Goal: Task Accomplishment & Management: Use online tool/utility

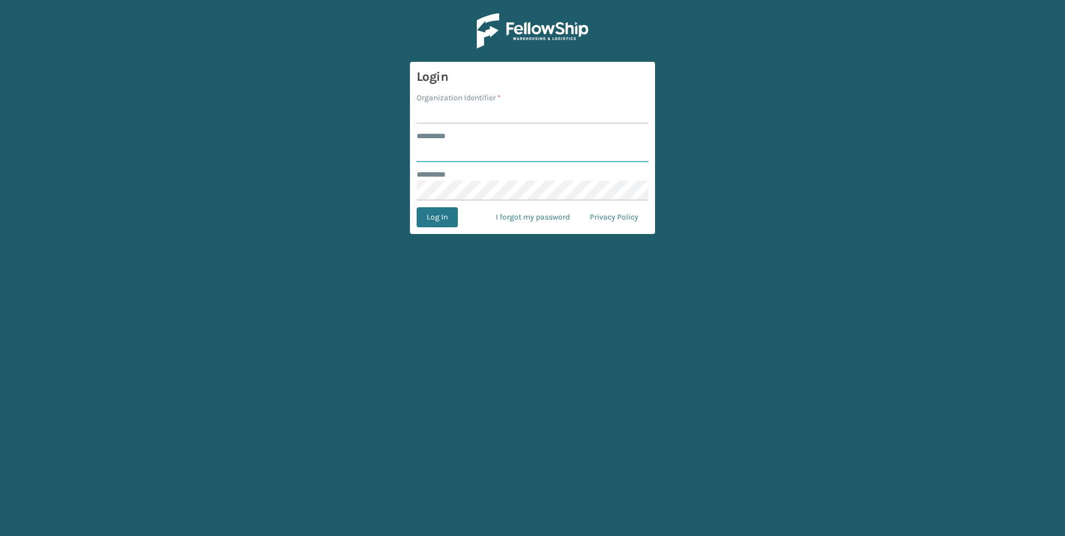
type input "***"
drag, startPoint x: 486, startPoint y: 107, endPoint x: 437, endPoint y: 107, distance: 49.0
click at [486, 108] on input "Organization Identifier *" at bounding box center [532, 114] width 232 height 20
click at [470, 117] on input "Organization Identifier *" at bounding box center [532, 114] width 232 height 20
click at [473, 115] on input "Organization Identifier *" at bounding box center [532, 114] width 232 height 20
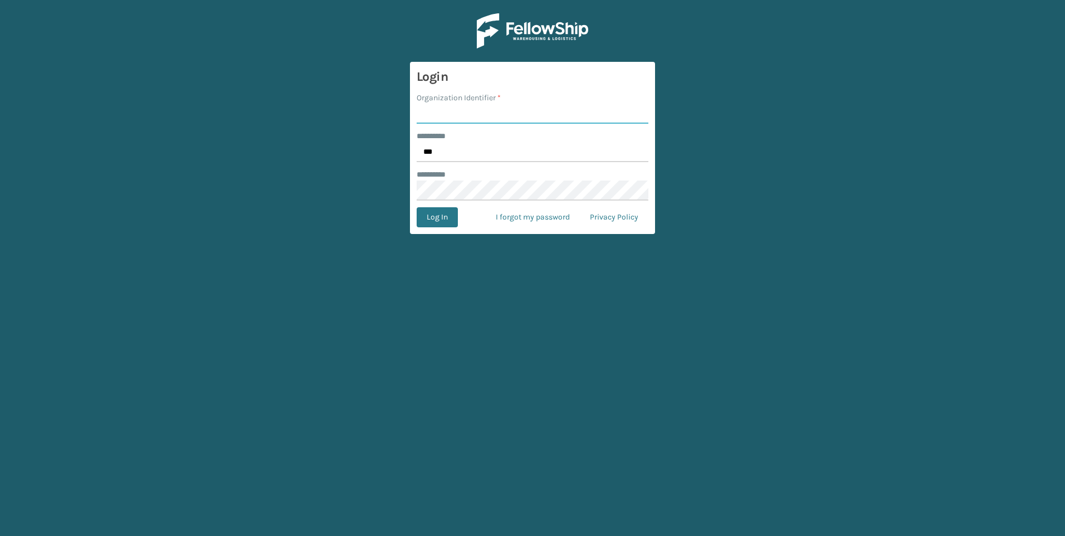
type input "Fellowship - West"
click at [433, 225] on button "Log In" at bounding box center [436, 217] width 41 height 20
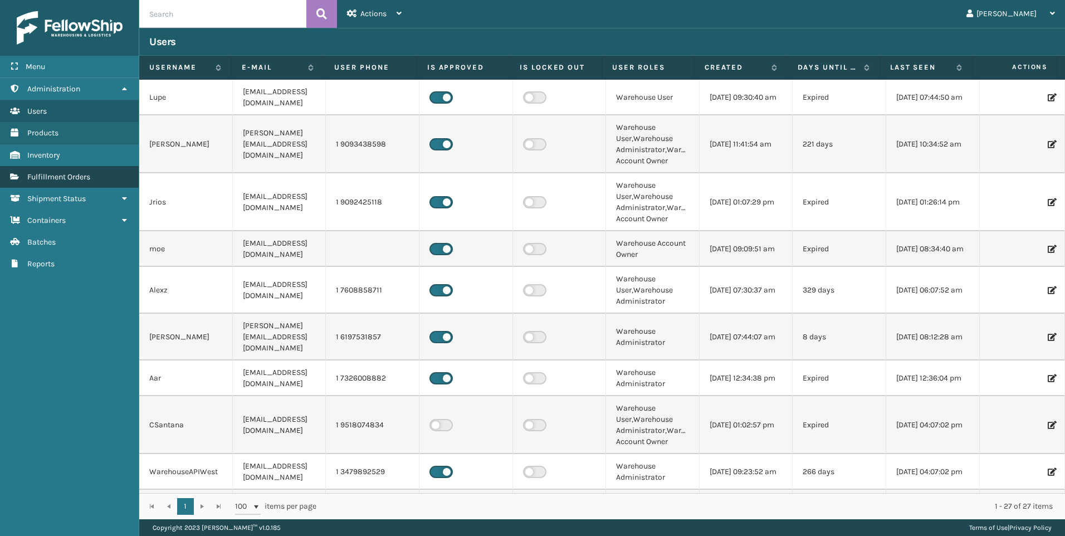
click at [45, 180] on span "Fulfillment Orders" at bounding box center [58, 176] width 63 height 9
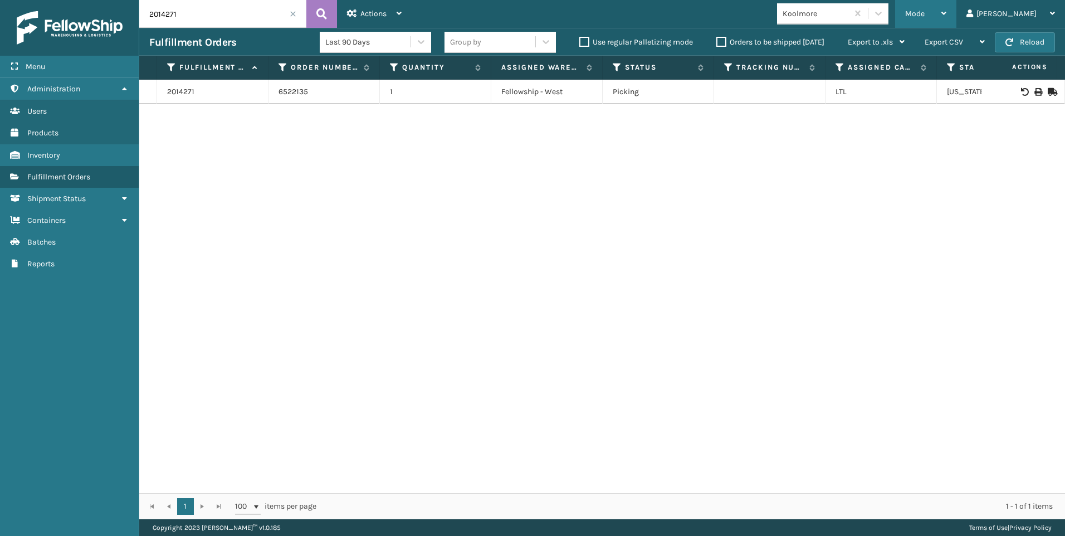
click at [924, 13] on span "Mode" at bounding box center [914, 13] width 19 height 9
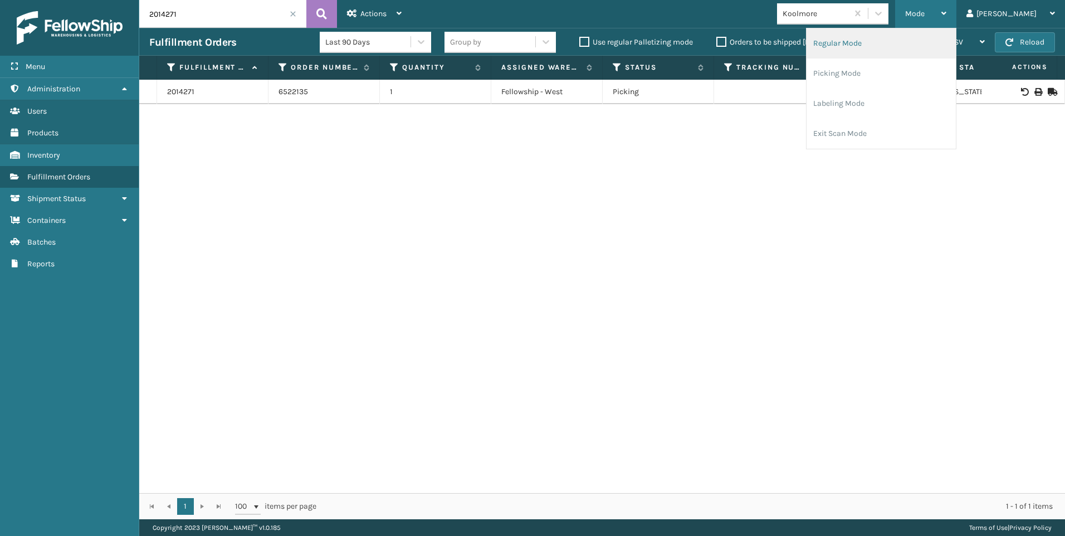
click at [898, 58] on li "Regular Mode" at bounding box center [880, 43] width 149 height 30
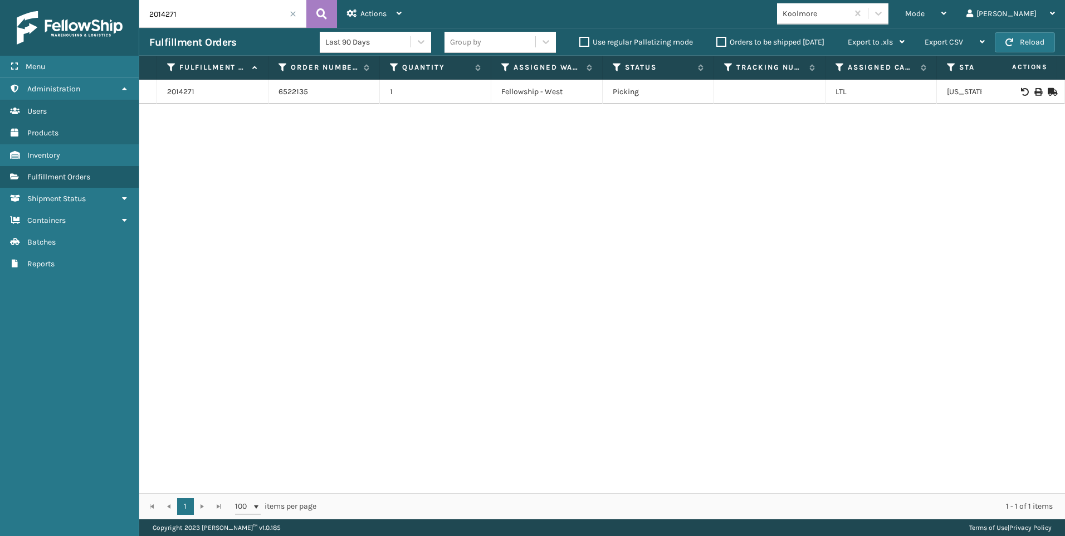
click at [290, 11] on span at bounding box center [293, 14] width 7 height 7
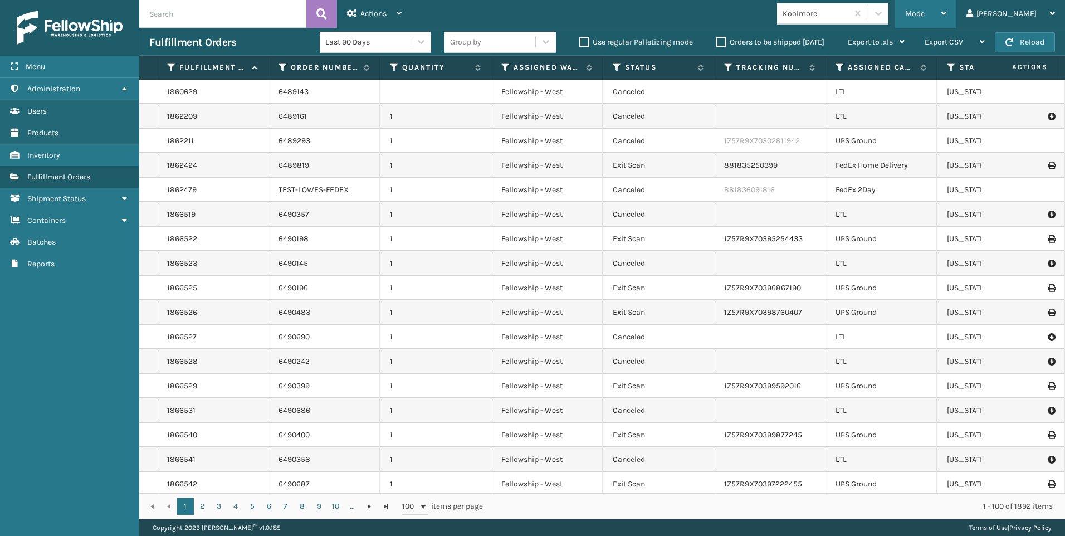
click at [924, 18] on span "Mode" at bounding box center [914, 13] width 19 height 9
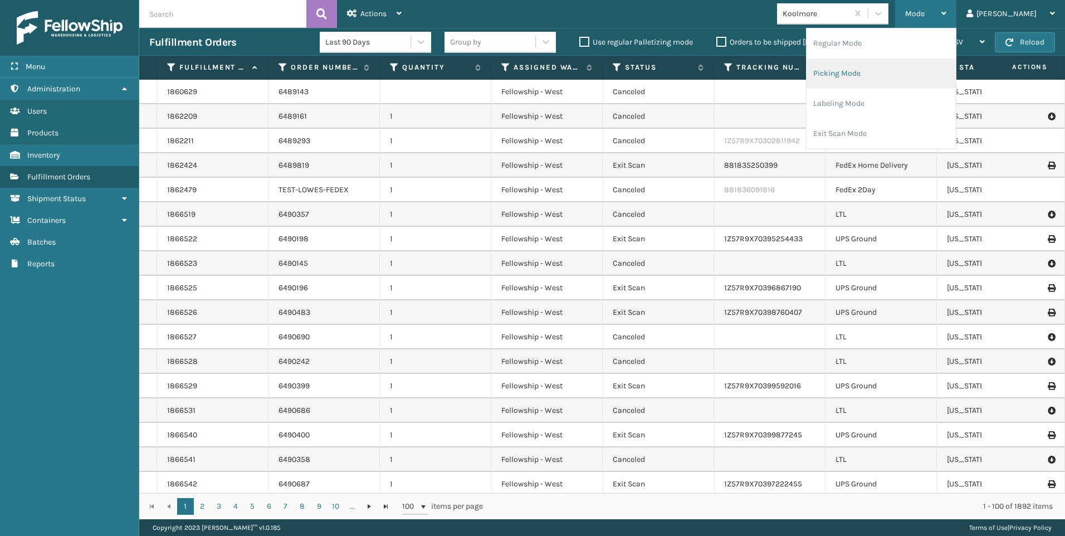
click at [912, 70] on li "Picking Mode" at bounding box center [880, 73] width 149 height 30
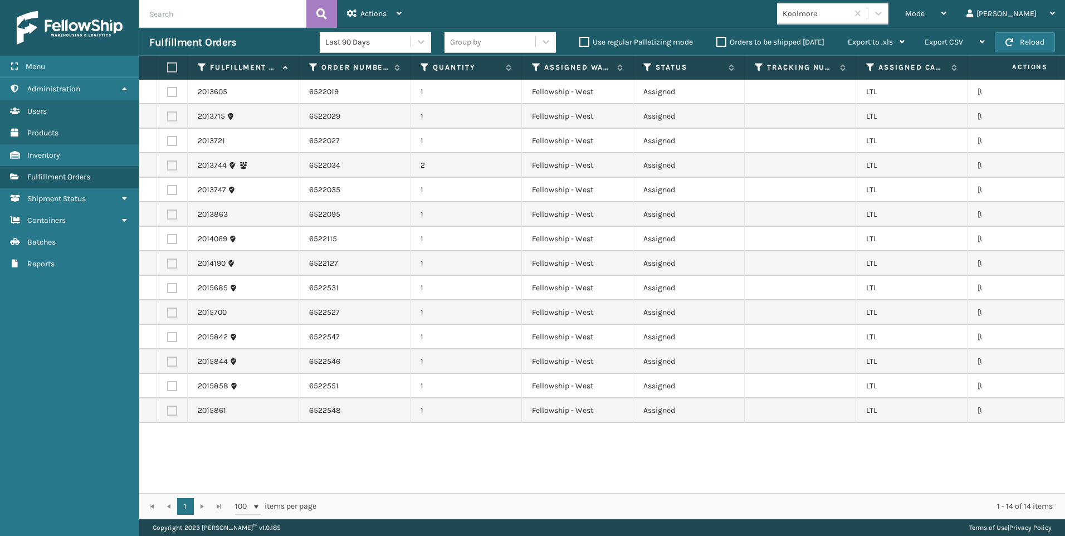
click at [168, 66] on label at bounding box center [170, 67] width 7 height 10
click at [168, 66] on input "checkbox" at bounding box center [167, 67] width 1 height 7
checkbox input "true"
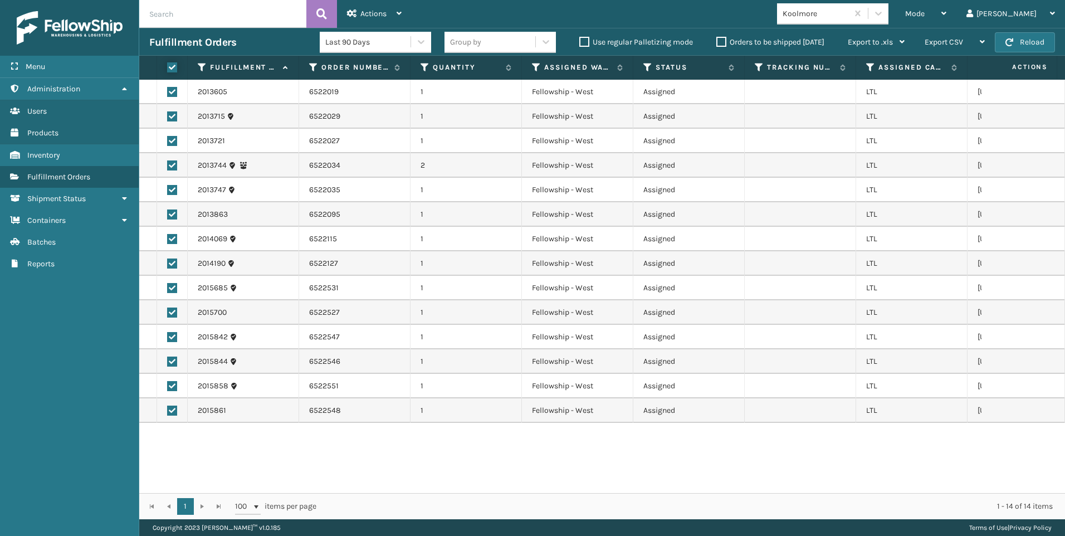
checkbox input "true"
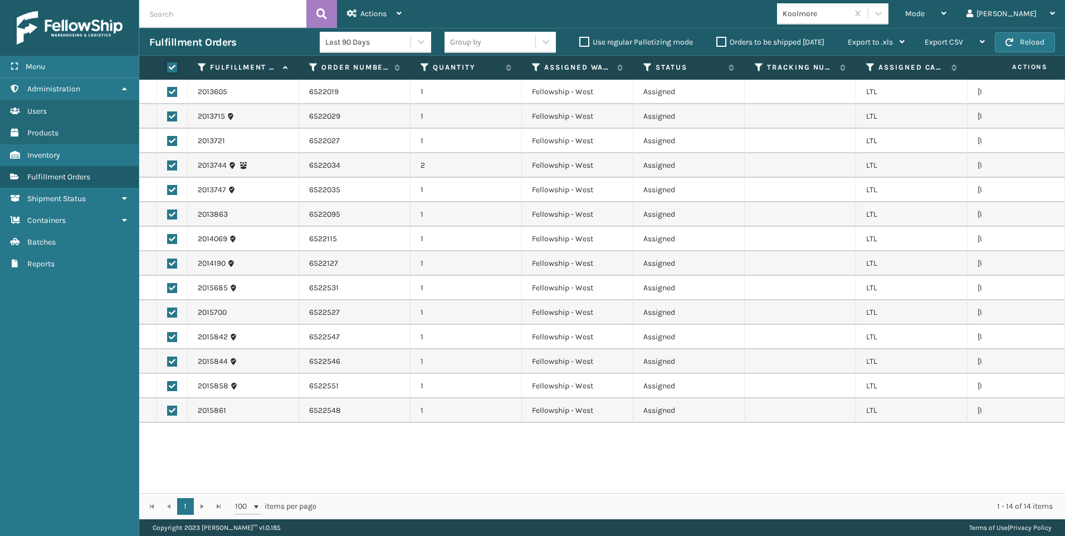
checkbox input "true"
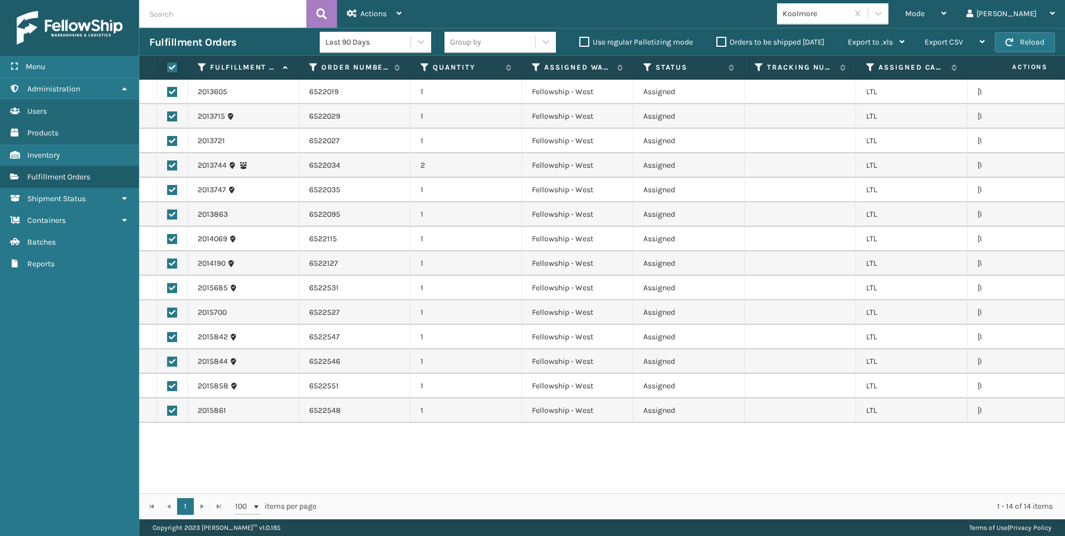
checkbox input "true"
click at [388, 18] on div "Actions" at bounding box center [374, 14] width 55 height 28
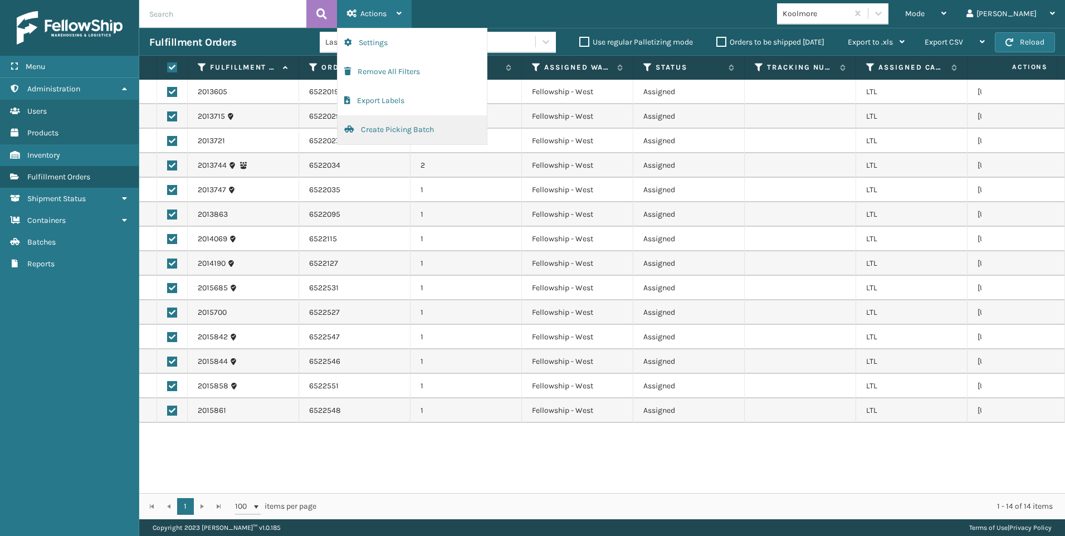
click at [389, 134] on button "Create Picking Batch" at bounding box center [411, 129] width 149 height 29
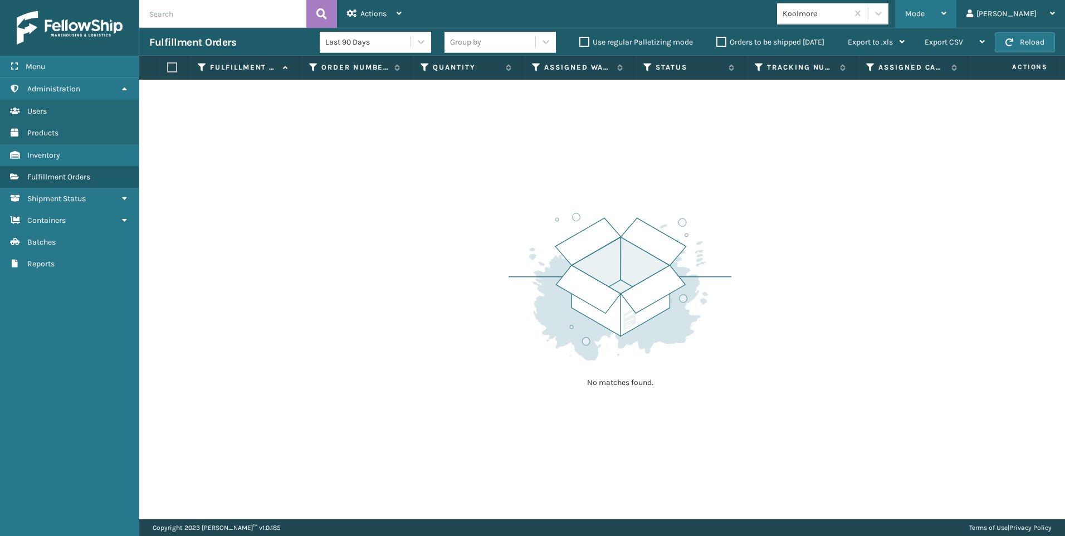
click at [946, 16] on div "Mode" at bounding box center [925, 14] width 41 height 28
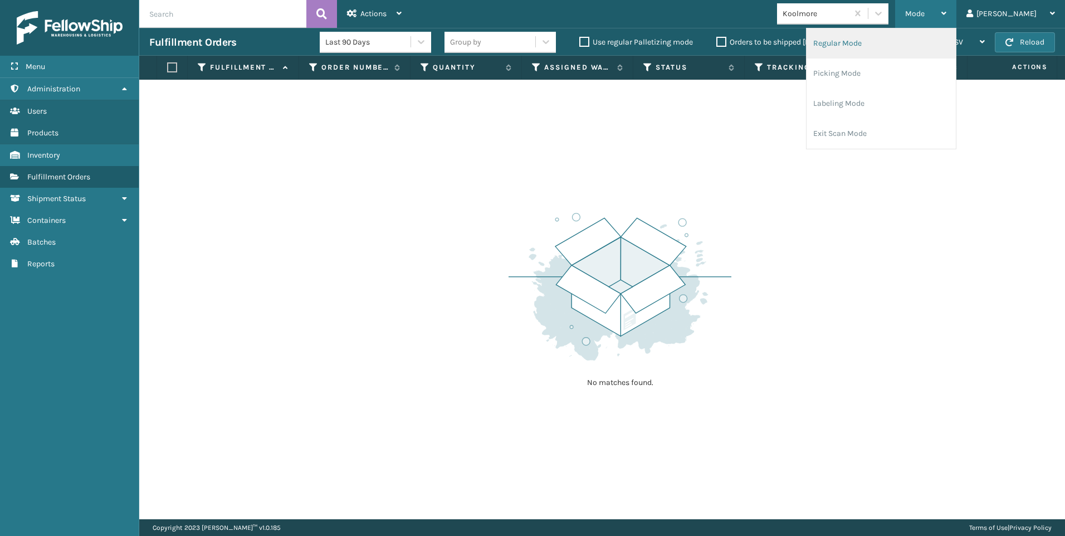
click at [907, 42] on li "Regular Mode" at bounding box center [880, 43] width 149 height 30
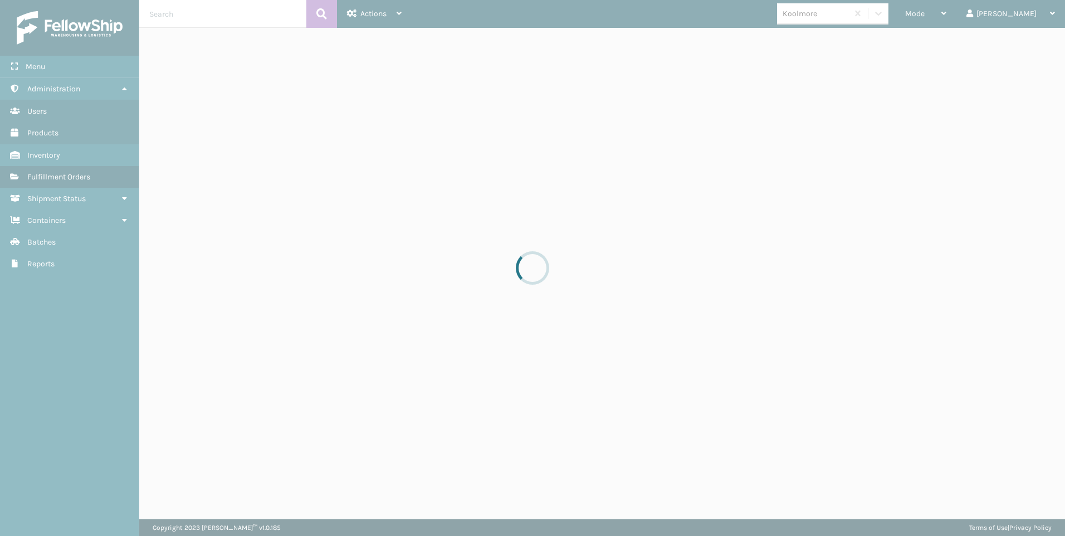
click at [220, 14] on input "text" at bounding box center [222, 14] width 167 height 28
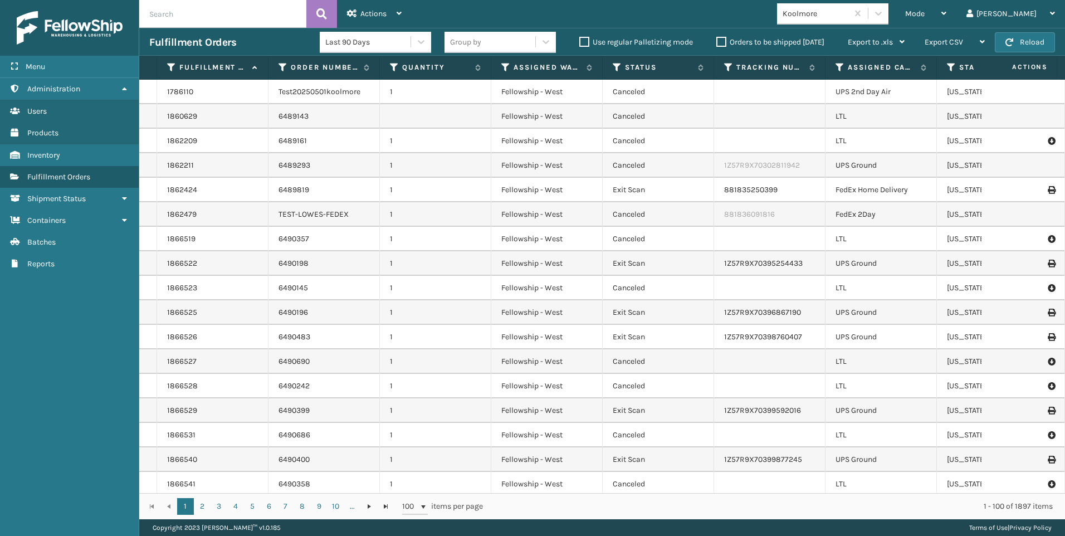
click at [222, 13] on input "text" at bounding box center [222, 14] width 167 height 28
click at [236, 18] on input "text" at bounding box center [222, 14] width 167 height 28
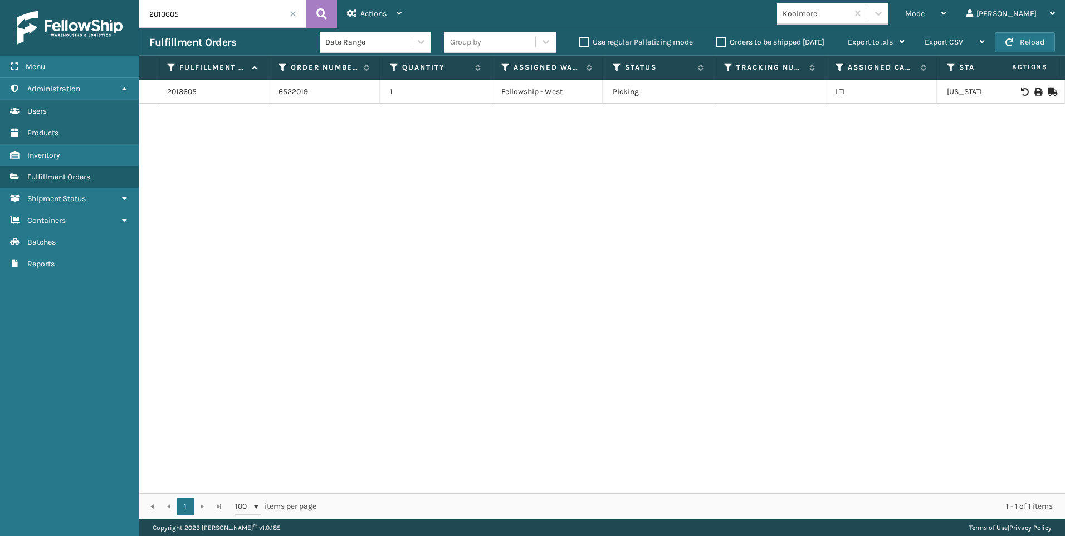
click at [1024, 95] on div at bounding box center [1022, 92] width 63 height 8
click at [1034, 94] on icon at bounding box center [1037, 92] width 7 height 8
drag, startPoint x: 177, startPoint y: 11, endPoint x: 125, endPoint y: 10, distance: 51.8
click at [126, 0] on div "Menu Administration Users Products Inventory Fulfillment Orders Shipment Status…" at bounding box center [532, 0] width 1065 height 0
click at [1034, 89] on icon at bounding box center [1037, 92] width 7 height 8
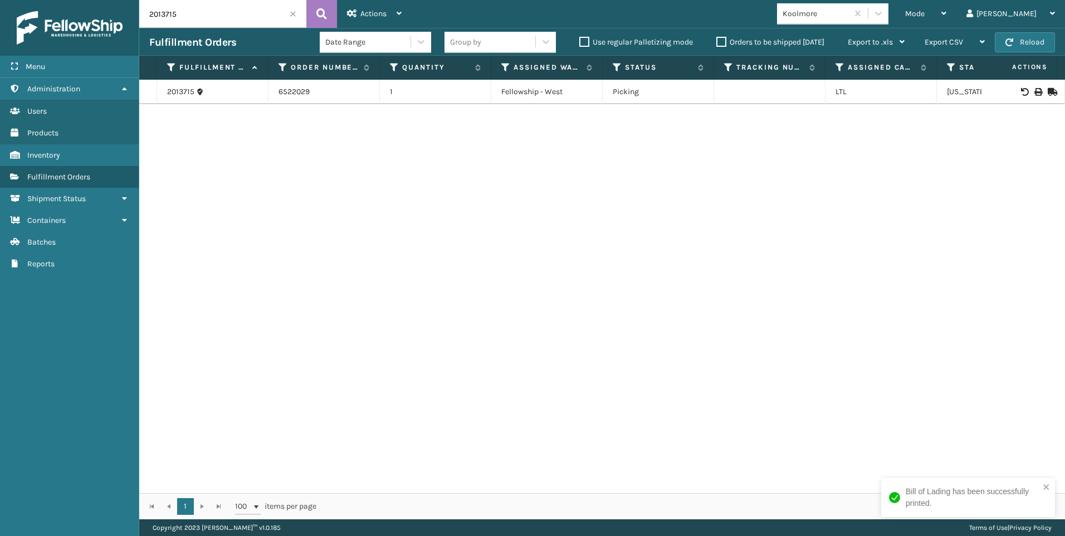
drag, startPoint x: 192, startPoint y: 19, endPoint x: 9, endPoint y: 23, distance: 182.7
click at [9, 0] on div "Menu Administration Users Products Inventory Fulfillment Orders Shipment Status…" at bounding box center [532, 0] width 1065 height 0
click at [1034, 92] on icon at bounding box center [1037, 92] width 7 height 8
drag, startPoint x: 190, startPoint y: 6, endPoint x: 36, endPoint y: 18, distance: 154.8
click at [42, 0] on div "Menu Administration Users Products Inventory Fulfillment Orders Shipment Status…" at bounding box center [532, 0] width 1065 height 0
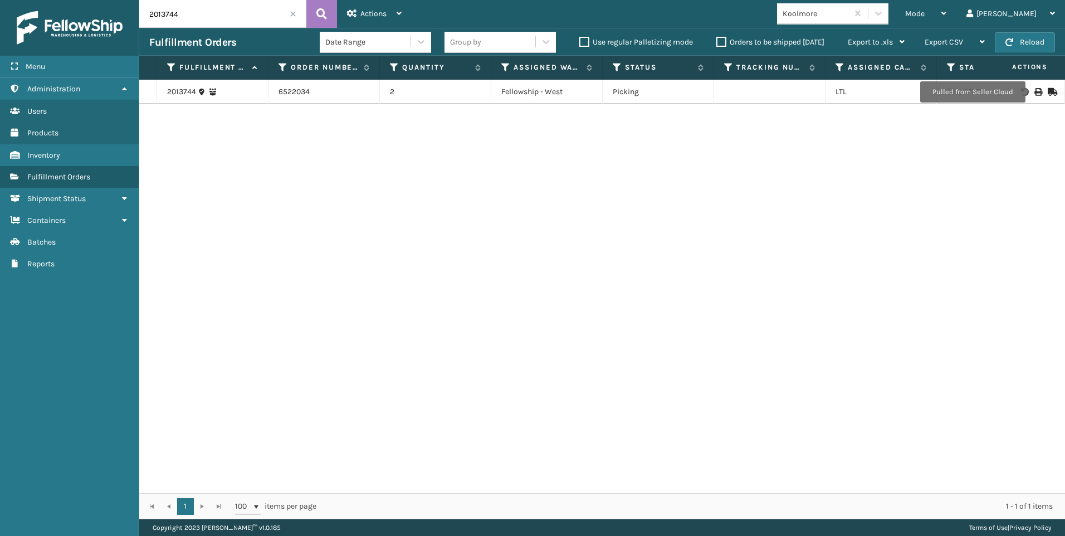
click at [1034, 92] on icon at bounding box center [1037, 92] width 7 height 8
drag, startPoint x: 205, startPoint y: 24, endPoint x: 85, endPoint y: 19, distance: 120.4
click at [85, 0] on div "Menu Administration Users Products Inventory Fulfillment Orders Shipment Status…" at bounding box center [532, 0] width 1065 height 0
click at [1034, 91] on icon at bounding box center [1037, 92] width 7 height 8
drag, startPoint x: 194, startPoint y: 13, endPoint x: 76, endPoint y: 16, distance: 118.1
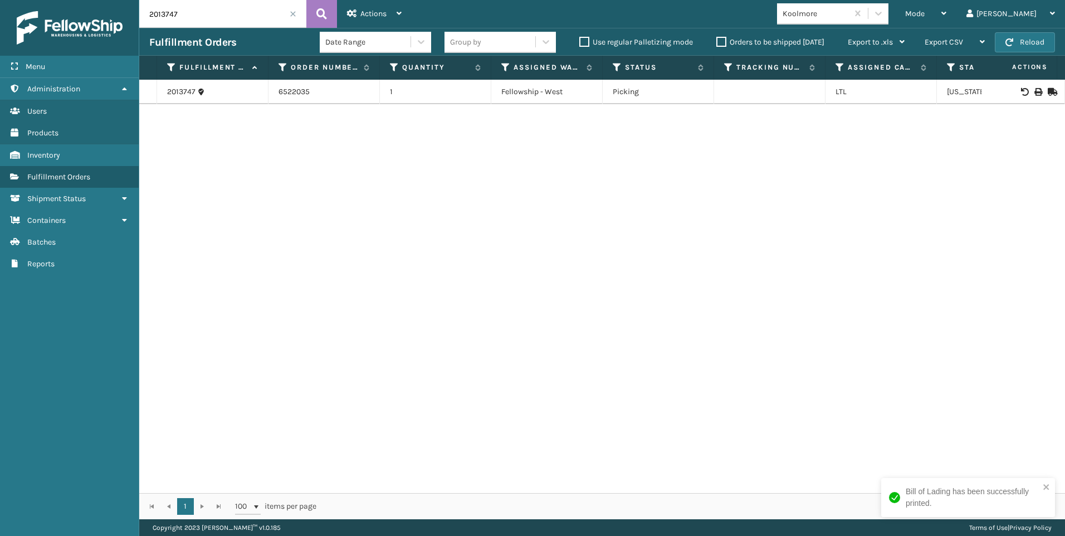
click at [77, 0] on div "Menu Administration Users Products Inventory Fulfillment Orders Shipment Status…" at bounding box center [532, 0] width 1065 height 0
click at [1026, 94] on div at bounding box center [1022, 92] width 63 height 8
click at [1034, 94] on icon at bounding box center [1037, 92] width 7 height 8
drag, startPoint x: 32, startPoint y: 16, endPoint x: 0, endPoint y: 17, distance: 32.3
click at [0, 16] on html "Bill of Lading has been successfully printed. Menu Administration Users Product…" at bounding box center [532, 268] width 1065 height 536
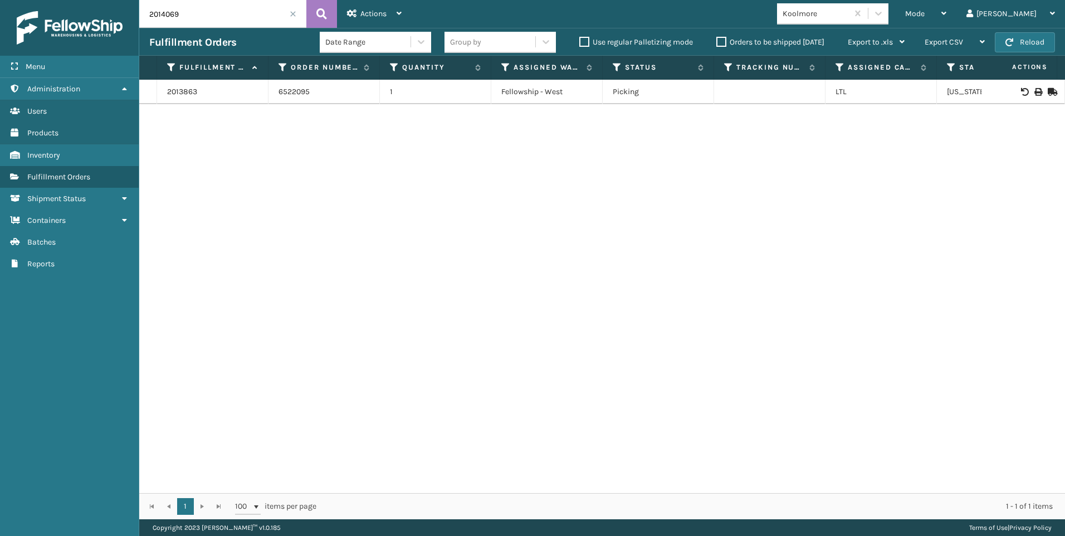
type input "2014069"
click at [297, 12] on input "2014069" at bounding box center [222, 14] width 167 height 28
click at [295, 11] on span at bounding box center [293, 14] width 7 height 7
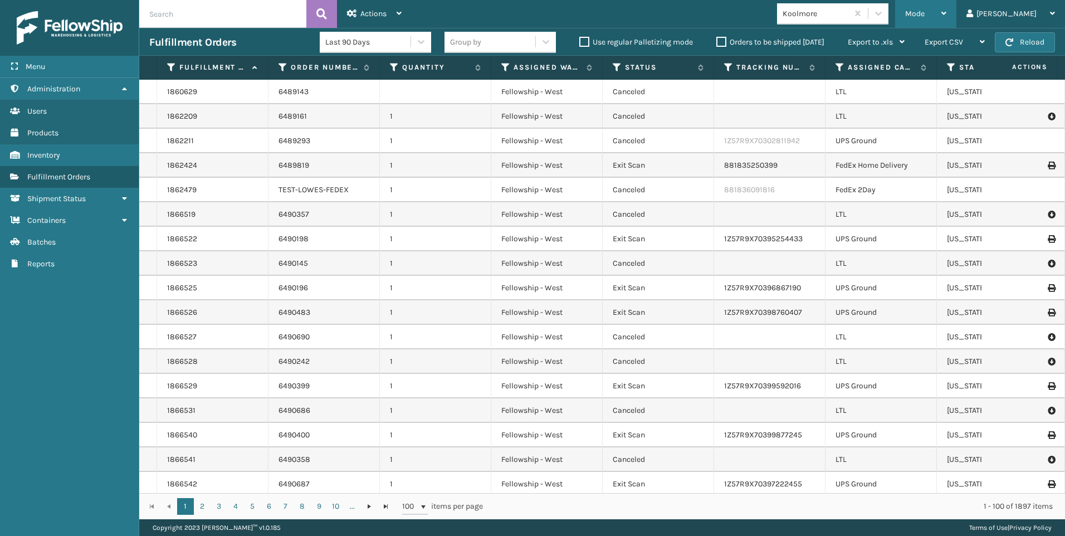
click at [946, 12] on div "Mode" at bounding box center [925, 14] width 41 height 28
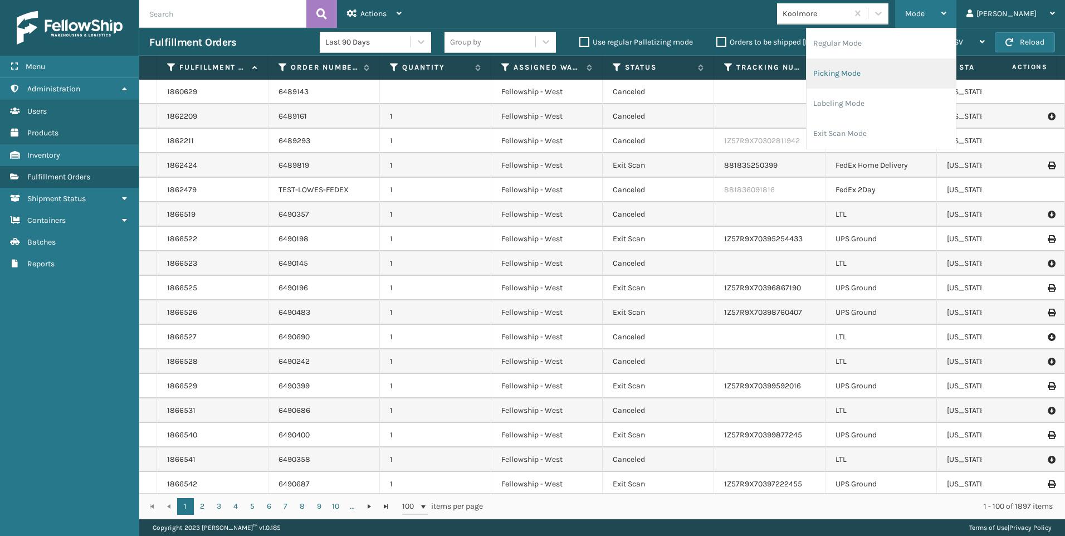
click at [920, 64] on li "Picking Mode" at bounding box center [880, 73] width 149 height 30
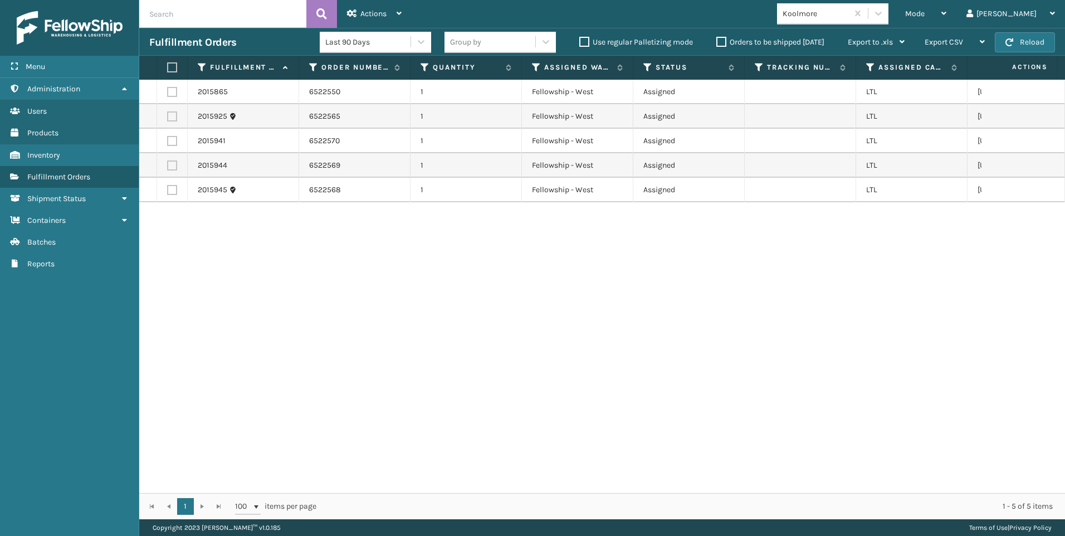
click at [167, 68] on th at bounding box center [172, 68] width 31 height 24
click at [171, 63] on label at bounding box center [170, 67] width 7 height 10
click at [168, 64] on input "checkbox" at bounding box center [167, 67] width 1 height 7
checkbox input "true"
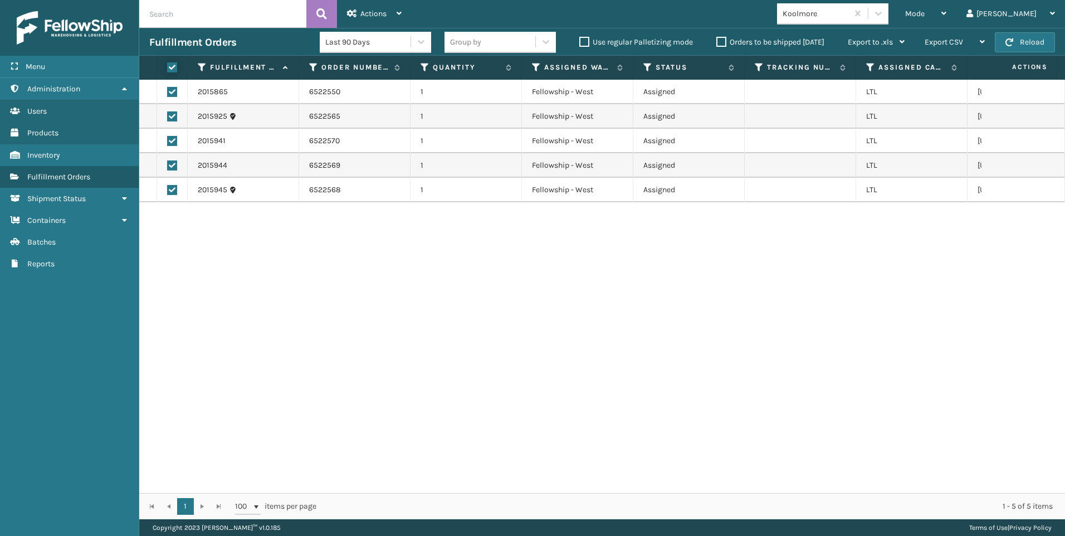
checkbox input "true"
click at [391, 21] on div "Actions" at bounding box center [374, 14] width 55 height 28
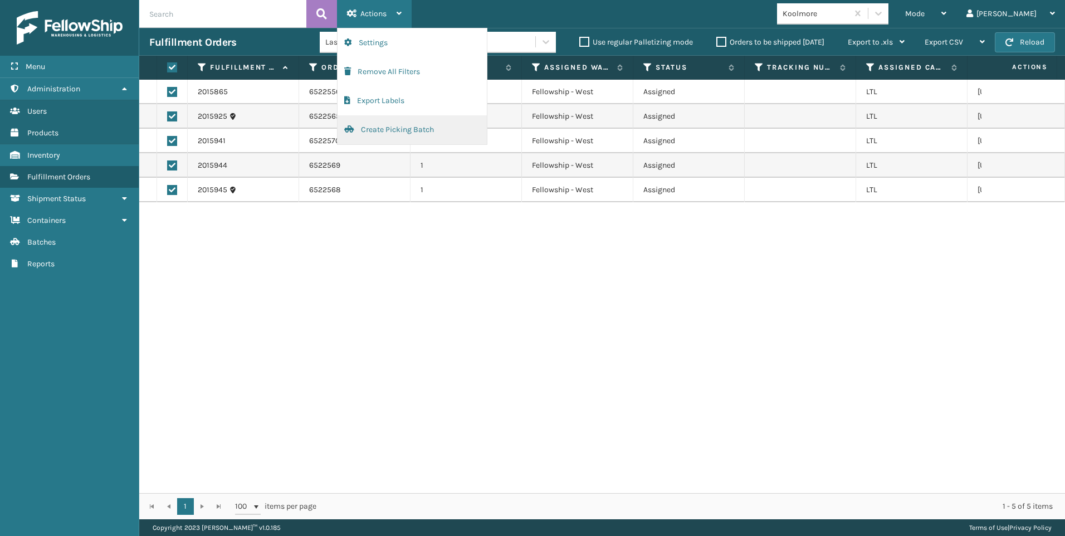
click at [396, 140] on button "Create Picking Batch" at bounding box center [411, 129] width 149 height 29
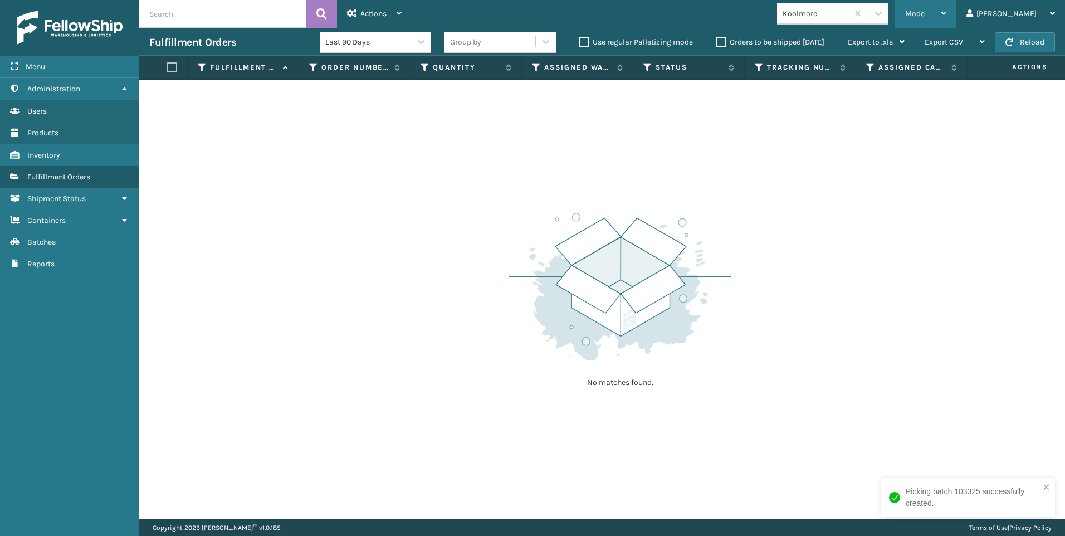
click at [950, 21] on div "Mode Regular Mode Picking Mode Labeling Mode Exit Scan Mode" at bounding box center [925, 14] width 61 height 28
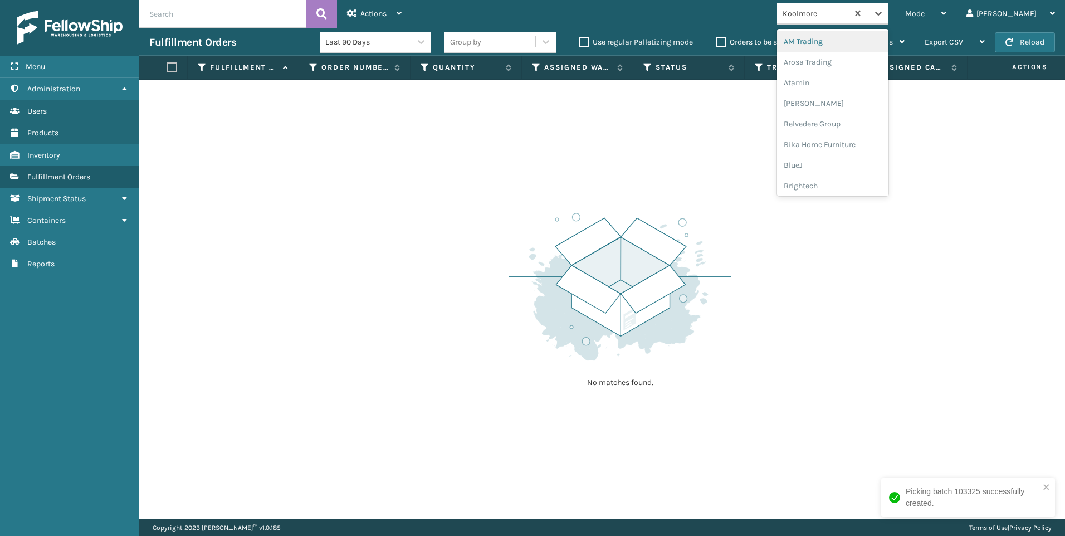
click at [849, 18] on div "Koolmore" at bounding box center [815, 14] width 66 height 12
click at [871, 160] on div "SleepGeekz" at bounding box center [832, 163] width 111 height 21
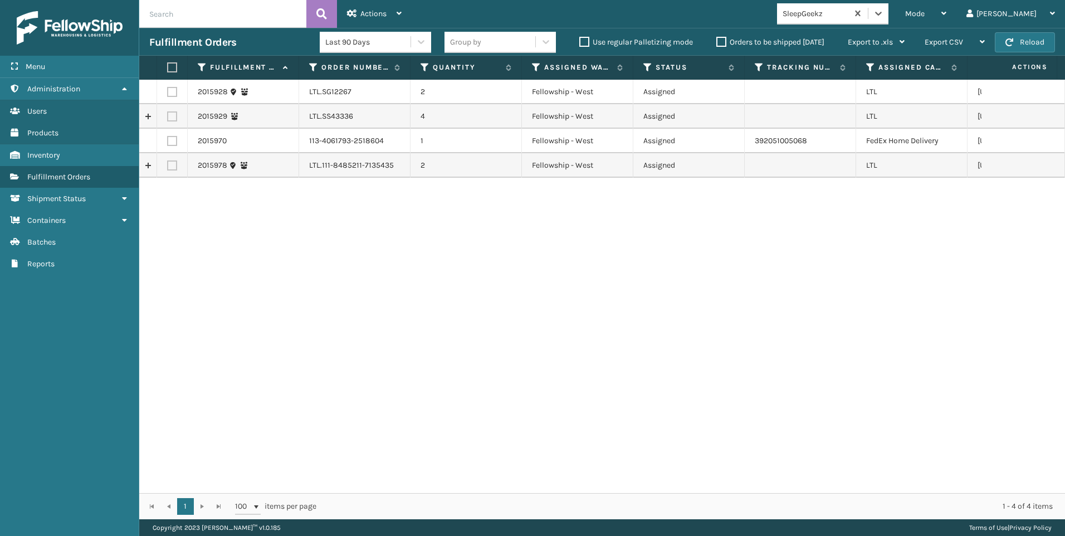
click at [164, 92] on td at bounding box center [172, 92] width 31 height 24
click at [174, 90] on label at bounding box center [172, 92] width 10 height 10
click at [168, 90] on input "checkbox" at bounding box center [167, 90] width 1 height 7
checkbox input "true"
click at [173, 116] on label at bounding box center [172, 116] width 10 height 10
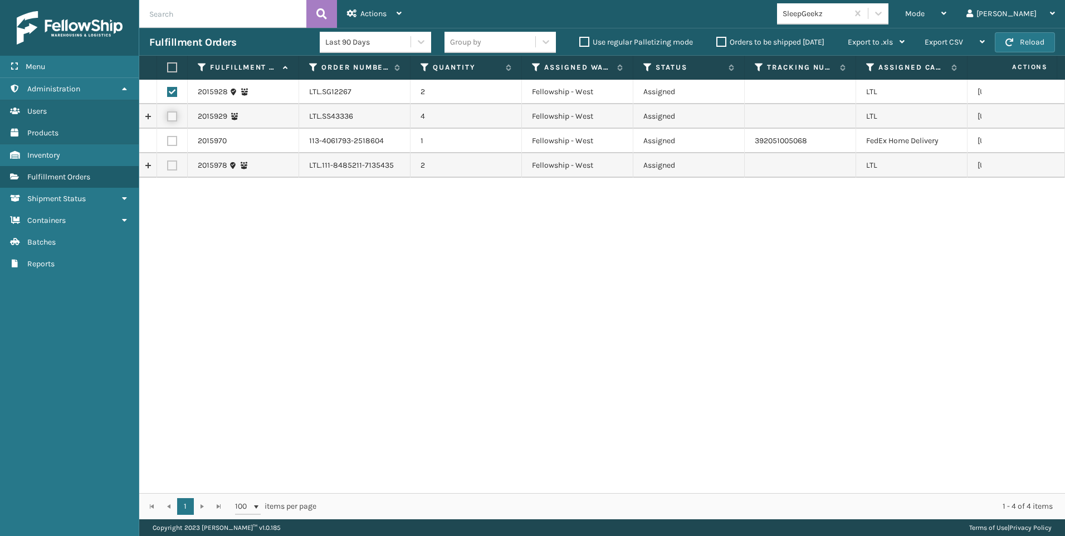
click at [168, 116] on input "checkbox" at bounding box center [167, 114] width 1 height 7
checkbox input "true"
click at [171, 165] on label at bounding box center [172, 165] width 10 height 10
click at [168, 165] on input "checkbox" at bounding box center [167, 163] width 1 height 7
checkbox input "true"
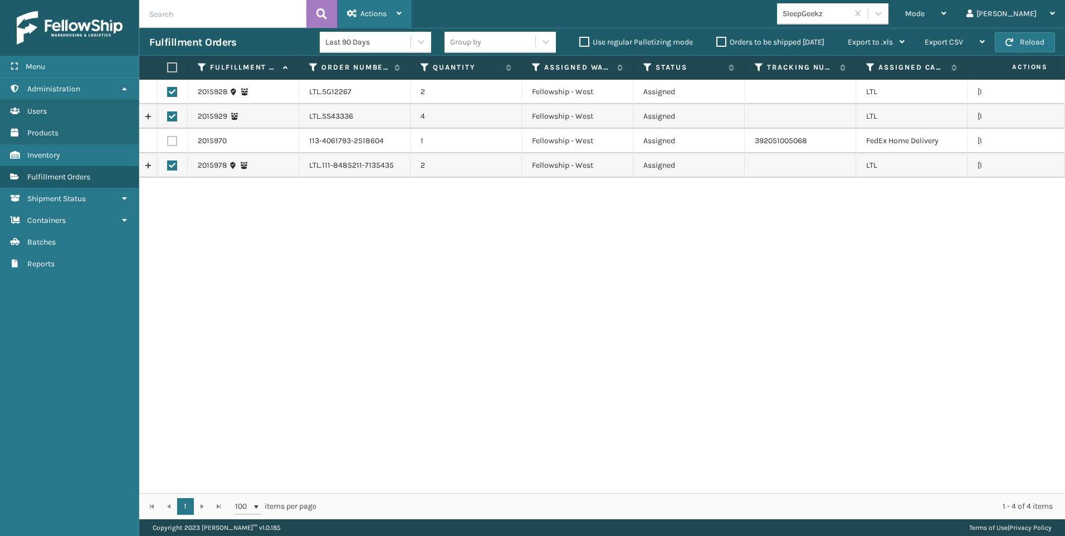
click at [346, 12] on div "Actions Settings Remove All Filters Export Labels Create Picking Batch" at bounding box center [374, 14] width 75 height 28
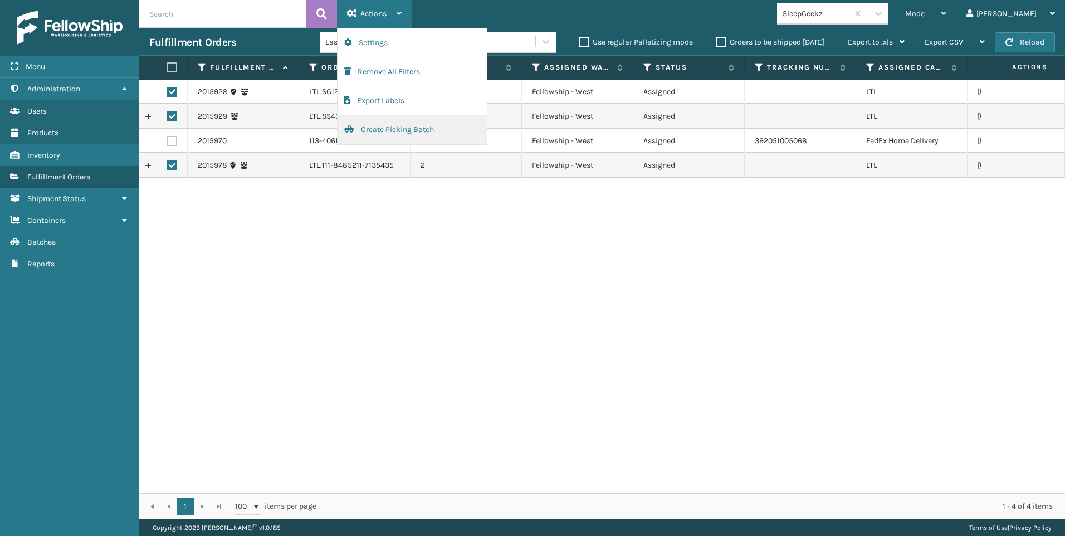
click at [374, 134] on button "Create Picking Batch" at bounding box center [411, 129] width 149 height 29
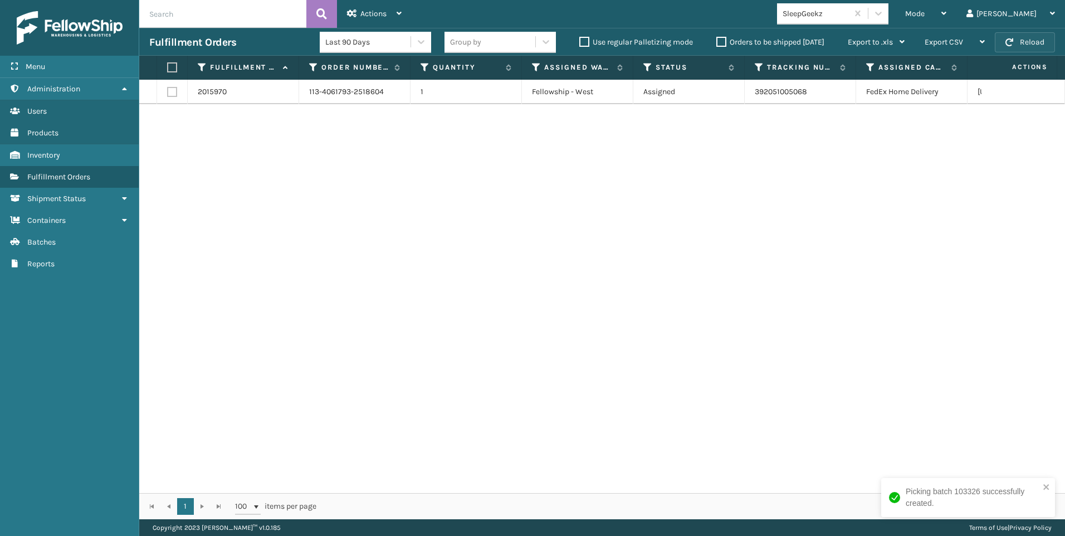
click at [1003, 50] on button "Reload" at bounding box center [1024, 42] width 60 height 20
click at [174, 94] on label at bounding box center [172, 92] width 10 height 10
click at [168, 94] on input "checkbox" at bounding box center [167, 90] width 1 height 7
checkbox input "true"
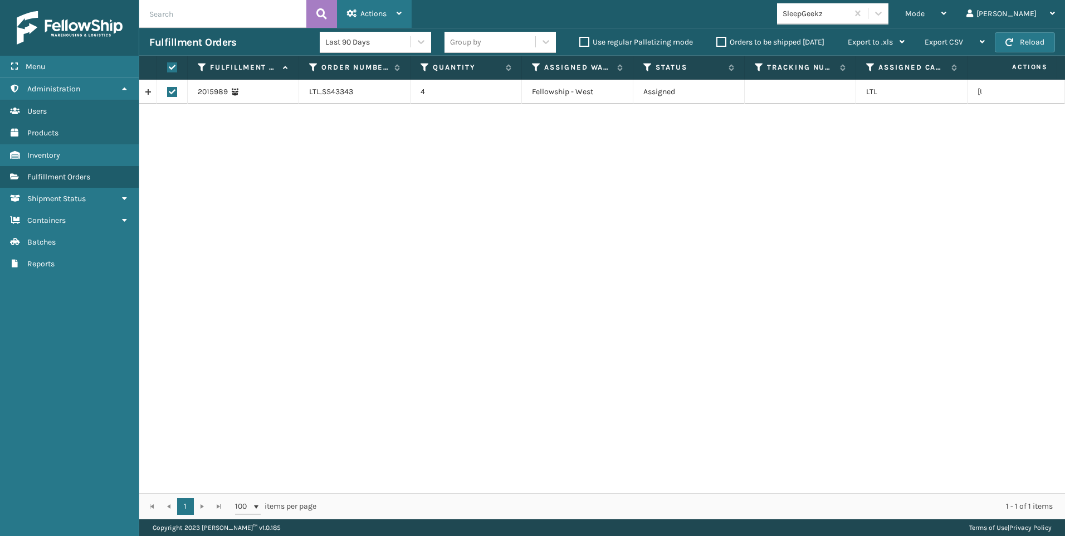
click at [388, 19] on div "Actions" at bounding box center [374, 14] width 55 height 28
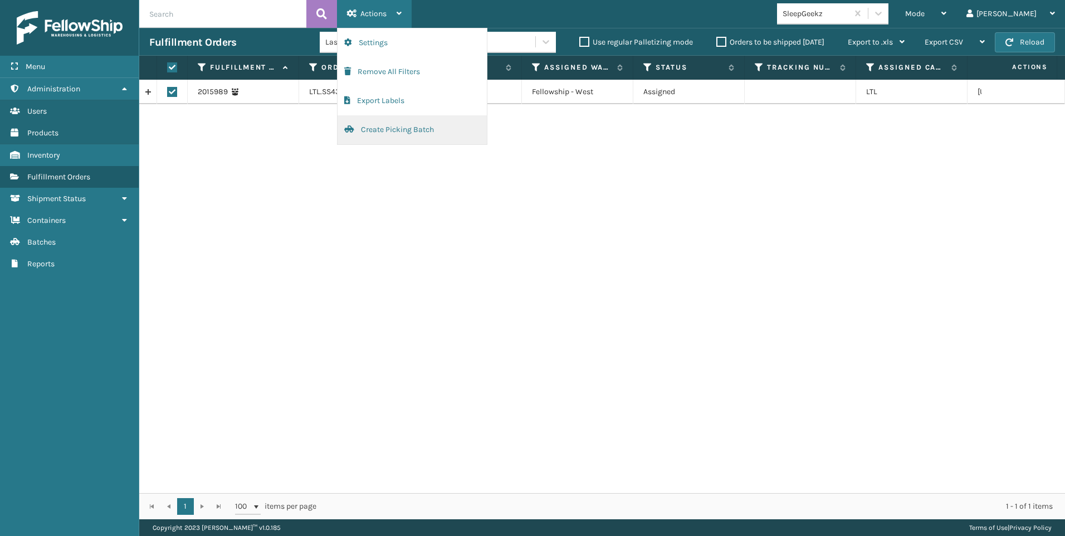
click at [394, 129] on button "Create Picking Batch" at bounding box center [411, 129] width 149 height 29
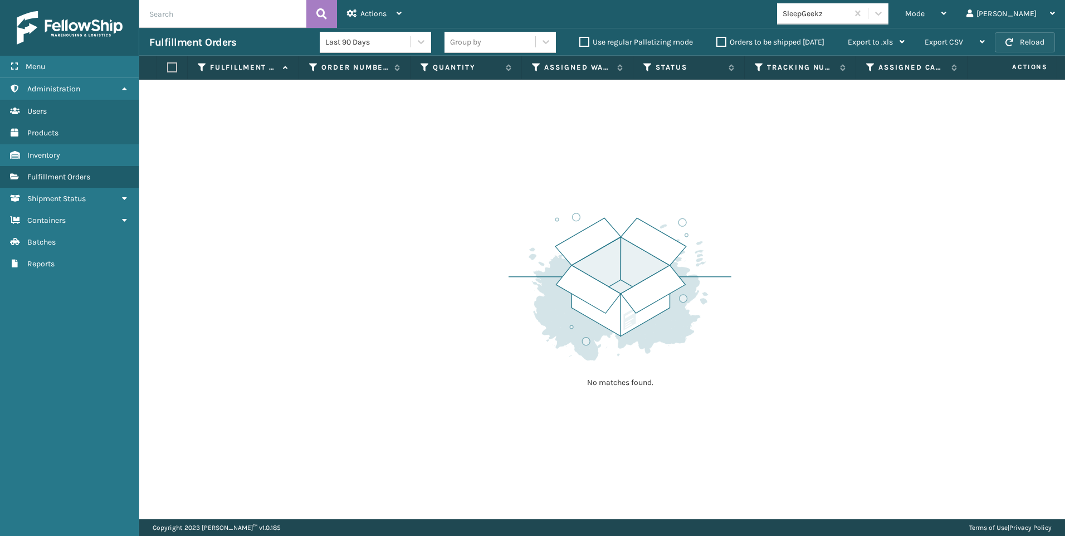
click at [996, 51] on button "Reload" at bounding box center [1024, 42] width 60 height 20
click at [905, 25] on div "Mode Regular Mode Picking Mode Labeling Mode Exit Scan Mode SleepGeekz Liz Log …" at bounding box center [737, 14] width 653 height 28
drag, startPoint x: 880, startPoint y: 17, endPoint x: 880, endPoint y: 23, distance: 6.1
click at [849, 16] on div "SleepGeekz" at bounding box center [815, 14] width 66 height 12
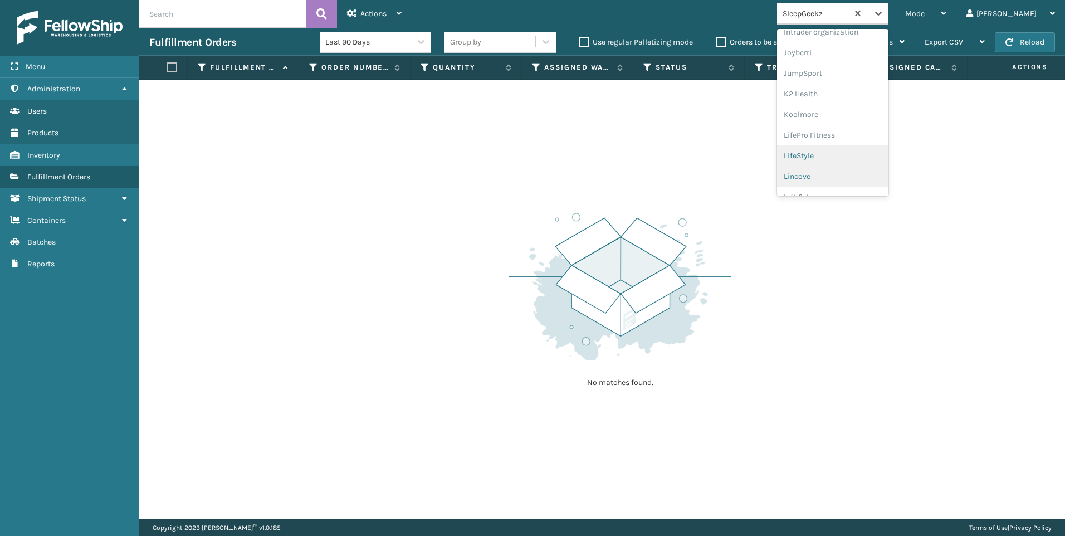
scroll to position [352, 0]
click at [870, 87] on div "Koolmore" at bounding box center [832, 80] width 111 height 21
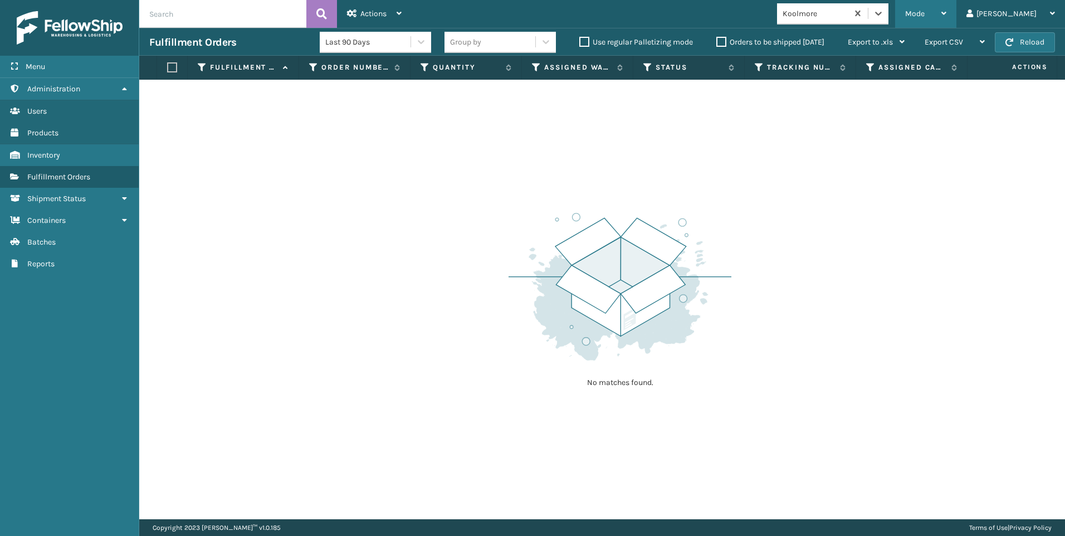
click at [924, 16] on span "Mode" at bounding box center [914, 13] width 19 height 9
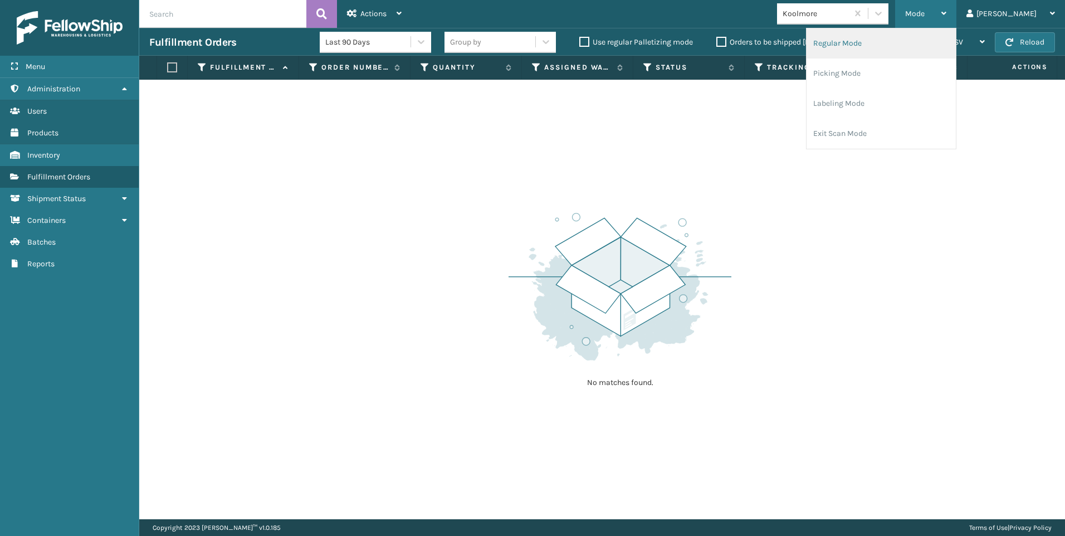
click at [890, 38] on li "Regular Mode" at bounding box center [880, 43] width 149 height 30
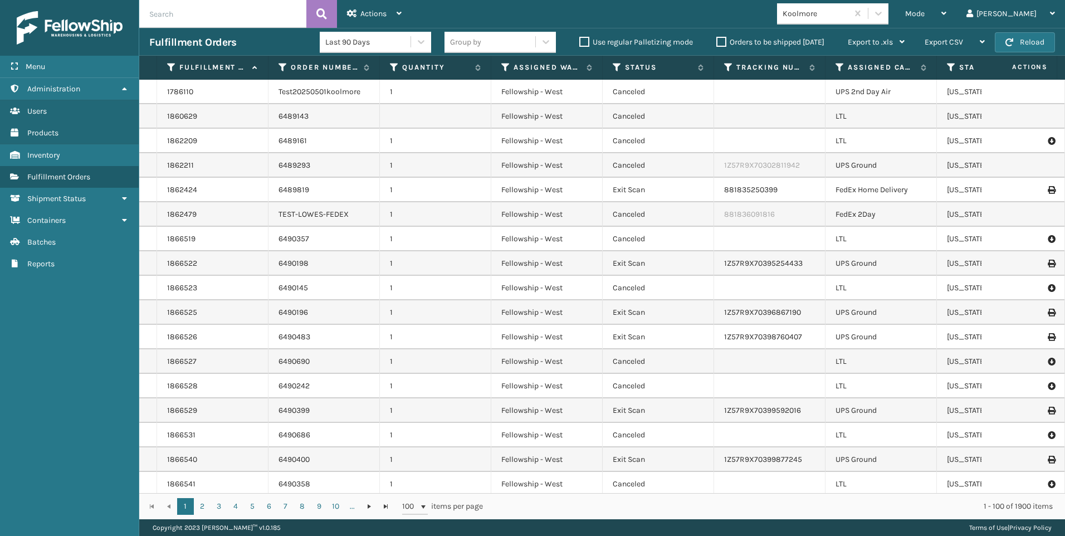
click at [201, 14] on input "text" at bounding box center [222, 14] width 167 height 28
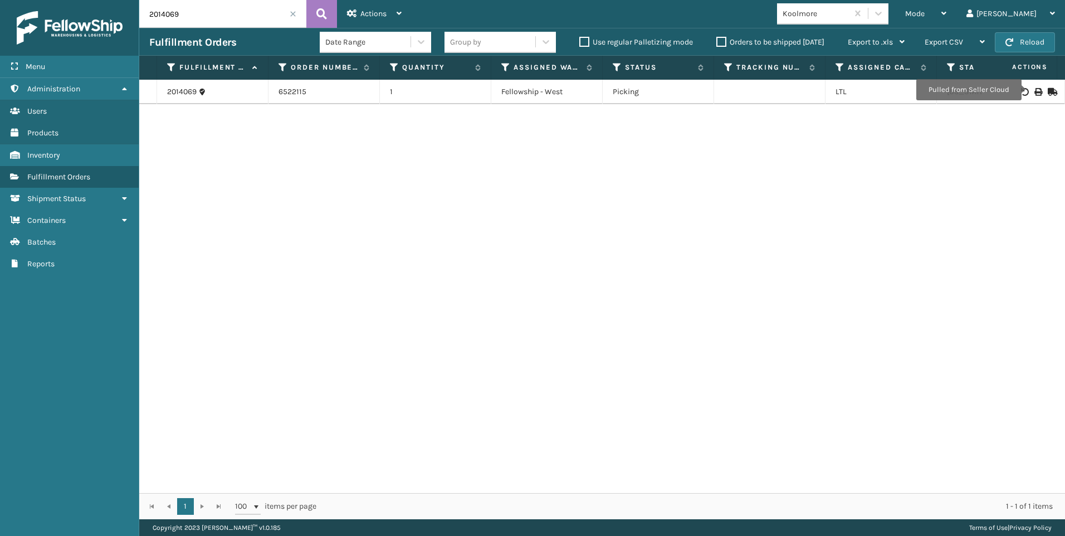
click at [1034, 90] on icon at bounding box center [1037, 92] width 7 height 8
drag, startPoint x: 190, startPoint y: 26, endPoint x: 143, endPoint y: 23, distance: 47.4
click at [143, 23] on input "2014069" at bounding box center [222, 14] width 167 height 28
click at [1034, 92] on icon at bounding box center [1037, 92] width 7 height 8
drag, startPoint x: 183, startPoint y: 15, endPoint x: 89, endPoint y: 16, distance: 94.1
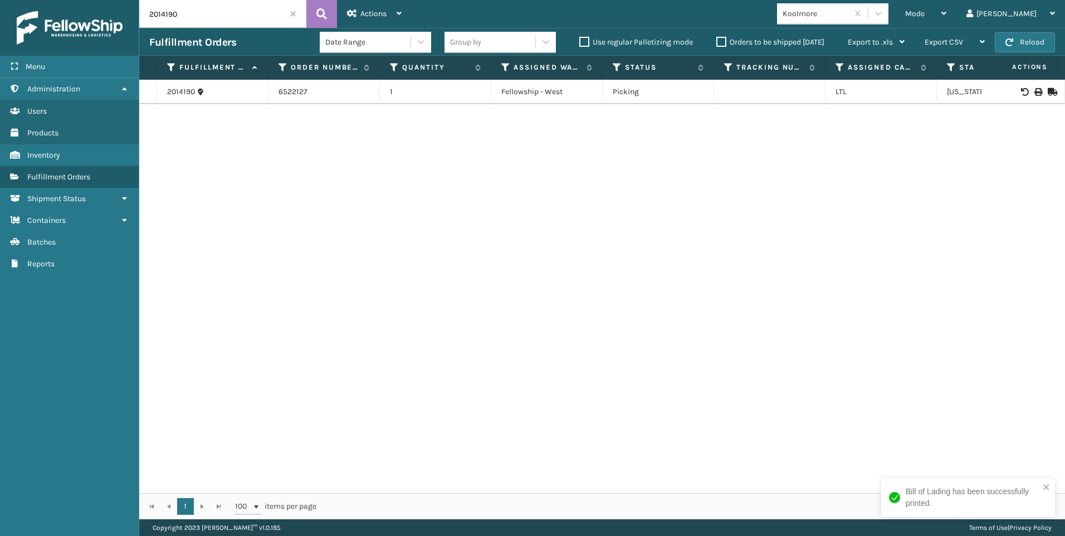
click at [92, 0] on div "Menu Administration Users Products Inventory Fulfillment Orders Shipment Status…" at bounding box center [532, 0] width 1065 height 0
click at [1034, 94] on icon at bounding box center [1037, 92] width 7 height 8
drag, startPoint x: 194, startPoint y: 20, endPoint x: 95, endPoint y: 14, distance: 99.8
click at [96, 0] on div "Menu Administration Users Products Inventory Fulfillment Orders Shipment Status…" at bounding box center [532, 0] width 1065 height 0
click at [1032, 89] on td at bounding box center [1023, 92] width 84 height 24
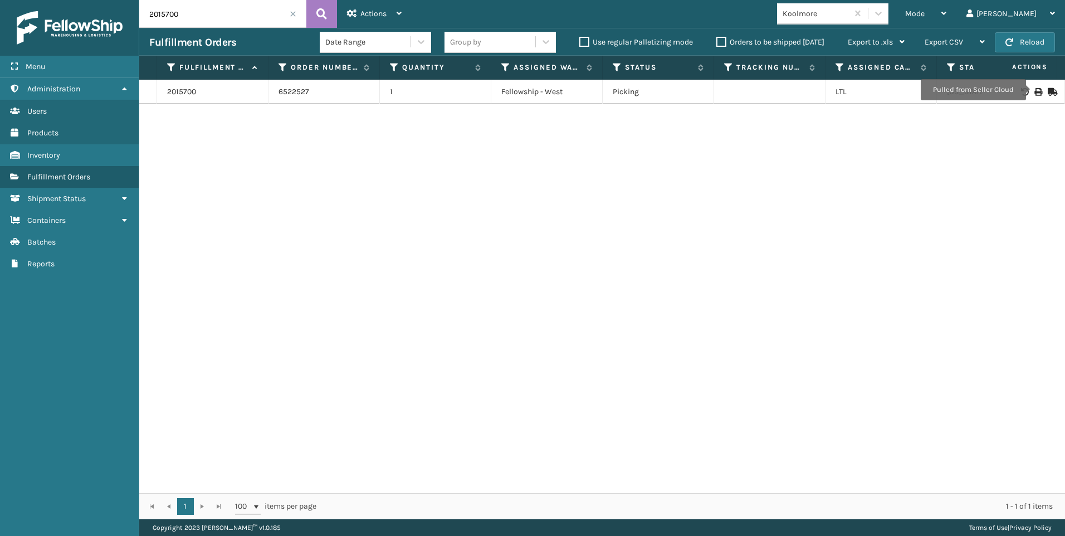
click at [1034, 90] on icon at bounding box center [1037, 92] width 7 height 8
drag, startPoint x: 198, startPoint y: 9, endPoint x: 36, endPoint y: 11, distance: 162.0
click at [36, 0] on div "Menu Administration Users Products Inventory Fulfillment Orders Shipment Status…" at bounding box center [532, 0] width 1065 height 0
click at [1037, 92] on div at bounding box center [1022, 92] width 63 height 8
click at [1034, 88] on icon at bounding box center [1037, 92] width 7 height 8
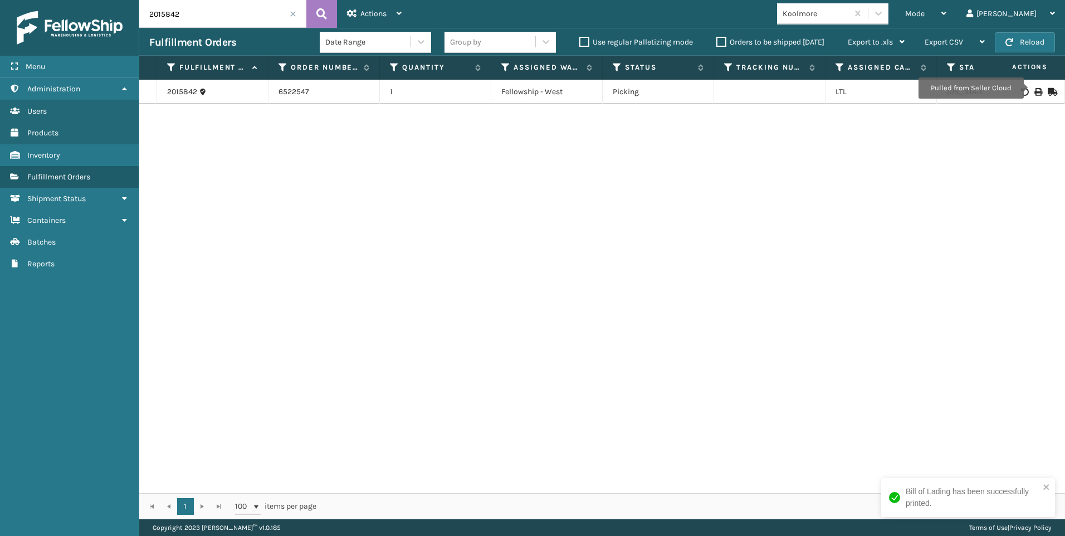
drag, startPoint x: 199, startPoint y: 18, endPoint x: 83, endPoint y: 9, distance: 116.2
click at [99, 0] on div "Menu Administration Users Products Inventory Fulfillment Orders Shipment Status…" at bounding box center [532, 0] width 1065 height 0
click at [1034, 93] on icon at bounding box center [1037, 92] width 7 height 8
drag, startPoint x: 194, startPoint y: 23, endPoint x: 110, endPoint y: 12, distance: 84.3
click at [118, 0] on div "Menu Administration Users Products Inventory Fulfillment Orders Shipment Status…" at bounding box center [532, 0] width 1065 height 0
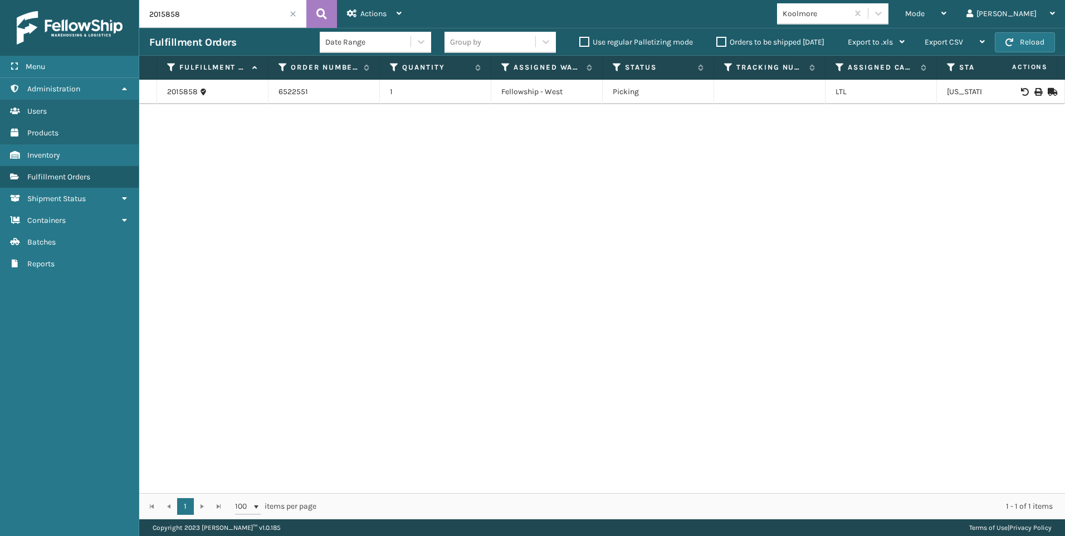
click at [1034, 90] on icon at bounding box center [1037, 92] width 7 height 8
drag, startPoint x: 191, startPoint y: 8, endPoint x: 105, endPoint y: 2, distance: 86.6
click at [136, 0] on div "Menu Administration Users Products Inventory Fulfillment Orders Shipment Status…" at bounding box center [532, 0] width 1065 height 0
click at [1034, 88] on icon at bounding box center [1037, 92] width 7 height 8
click at [203, 6] on input "2015861" at bounding box center [222, 14] width 167 height 28
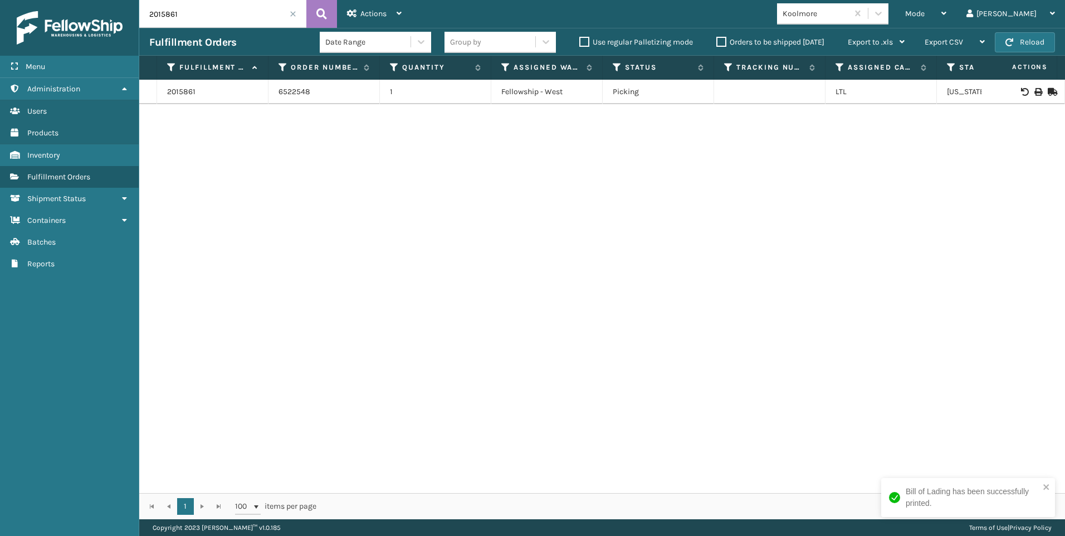
drag, startPoint x: 194, startPoint y: 12, endPoint x: 25, endPoint y: 10, distance: 169.3
click at [62, 0] on div "Menu Administration Users Products Inventory Fulfillment Orders Shipment Status…" at bounding box center [532, 0] width 1065 height 0
type input "2015196"
click at [301, 12] on input "2015196" at bounding box center [222, 14] width 167 height 28
click at [297, 13] on input "2015196" at bounding box center [222, 14] width 167 height 28
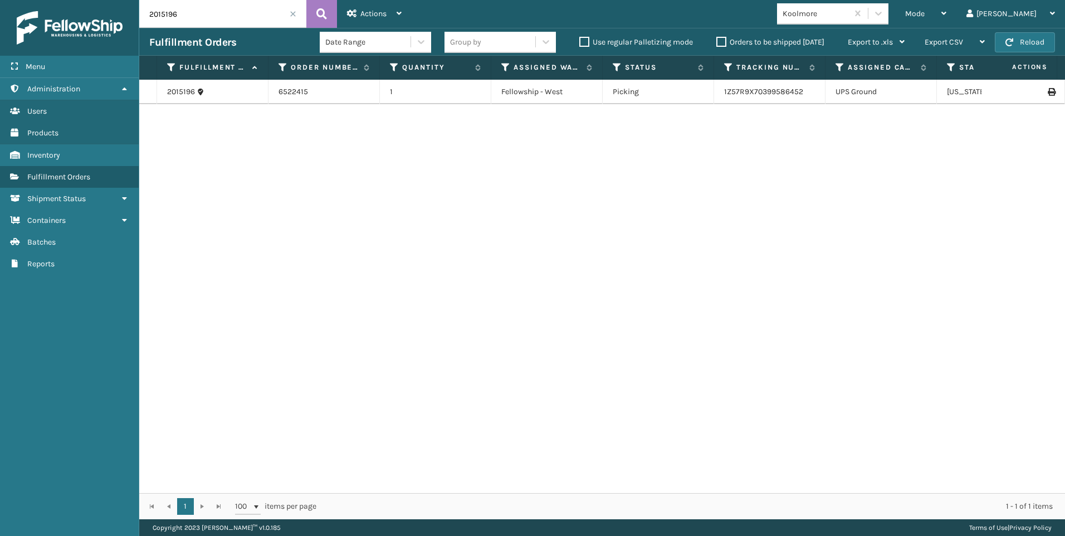
click at [297, 13] on input "2015196" at bounding box center [222, 14] width 167 height 28
click at [293, 12] on span at bounding box center [293, 14] width 7 height 7
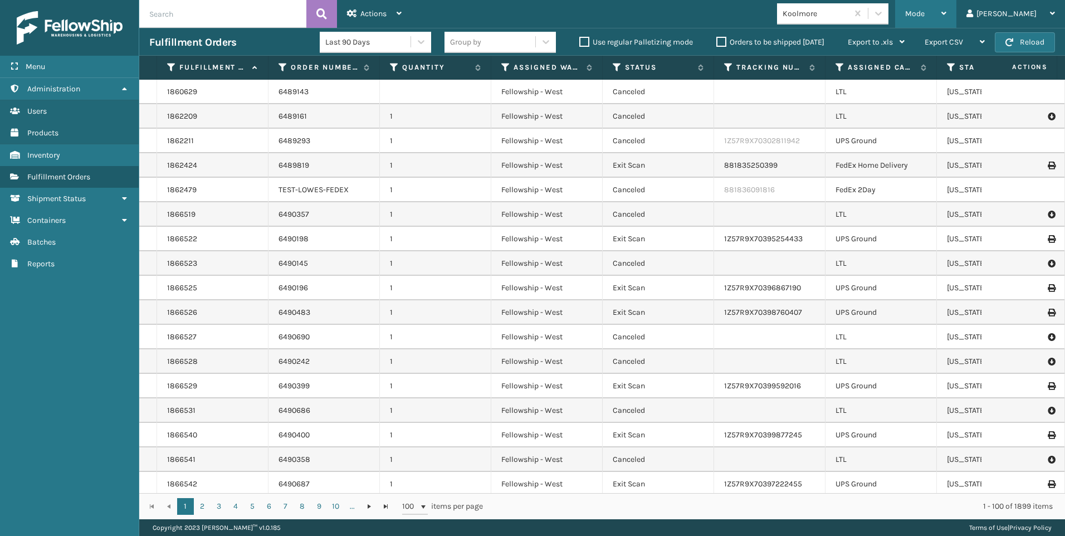
click at [924, 9] on span "Mode" at bounding box center [914, 13] width 19 height 9
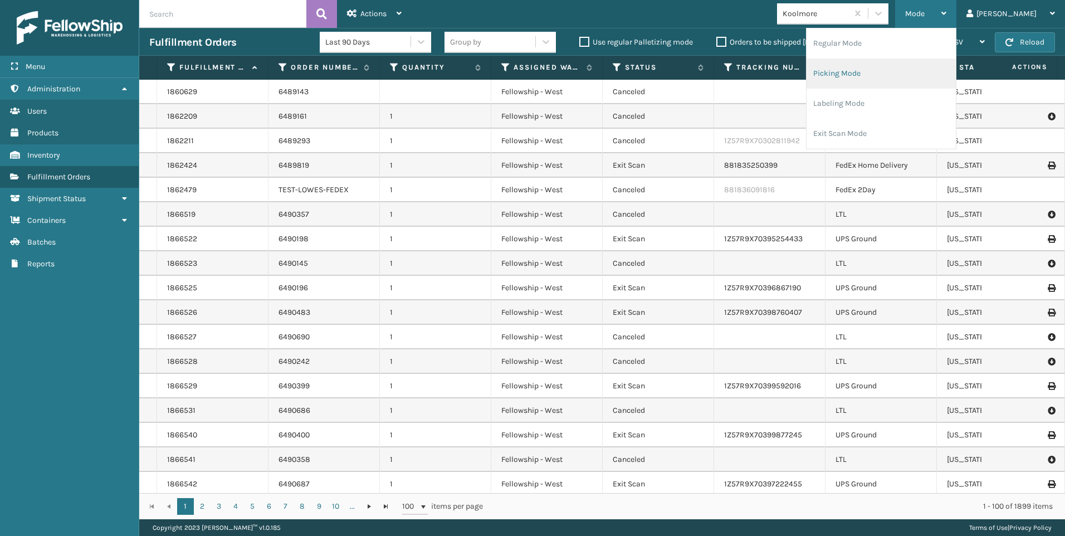
click at [919, 65] on li "Picking Mode" at bounding box center [880, 73] width 149 height 30
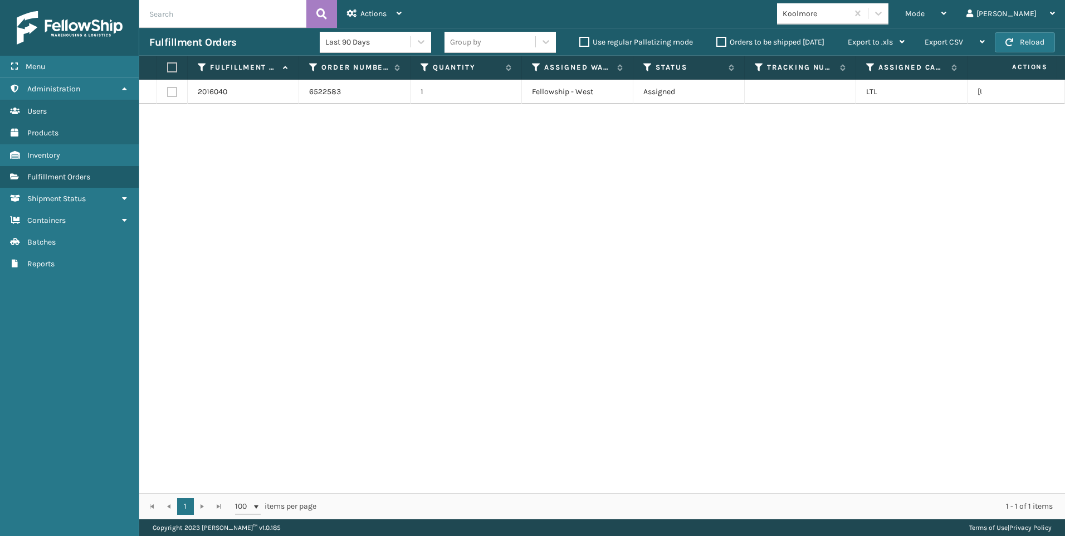
drag, startPoint x: 177, startPoint y: 86, endPoint x: 172, endPoint y: 92, distance: 7.9
click at [176, 86] on td at bounding box center [172, 92] width 31 height 24
click at [172, 92] on label at bounding box center [172, 92] width 10 height 10
click at [168, 92] on input "checkbox" at bounding box center [167, 90] width 1 height 7
checkbox input "true"
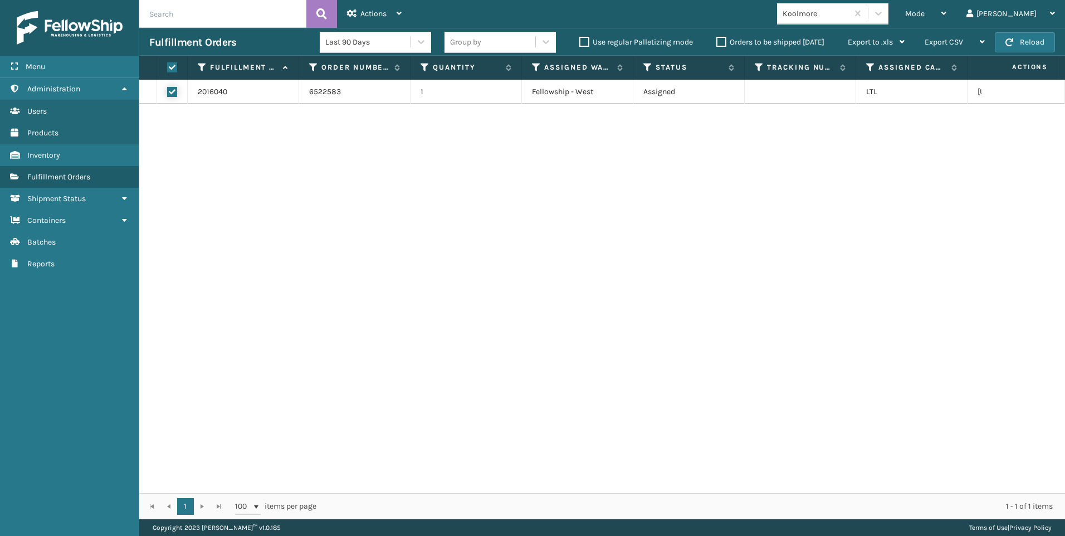
checkbox input "true"
click at [388, 7] on div "Actions" at bounding box center [374, 14] width 55 height 28
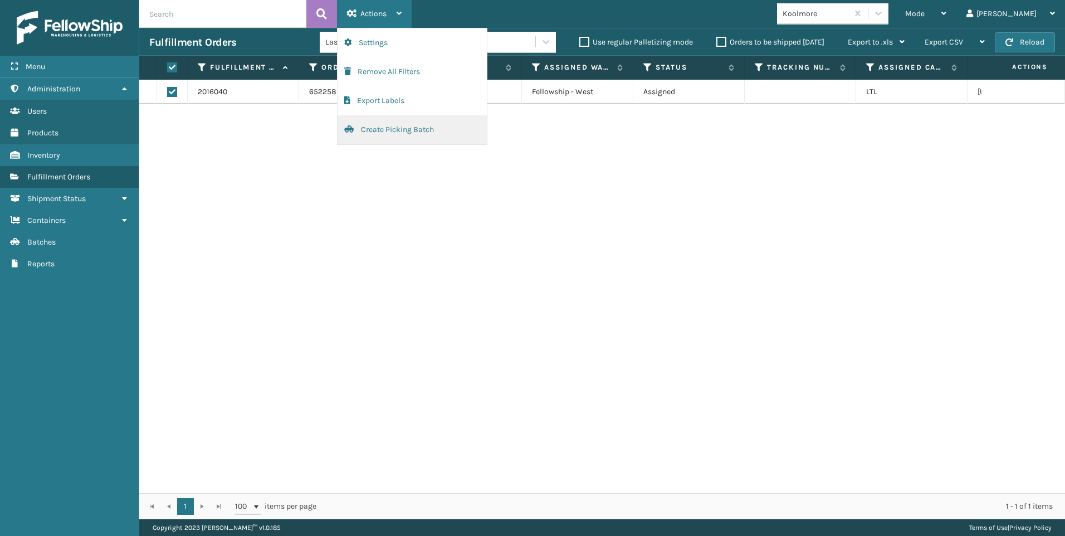
click at [385, 120] on button "Create Picking Batch" at bounding box center [411, 129] width 149 height 29
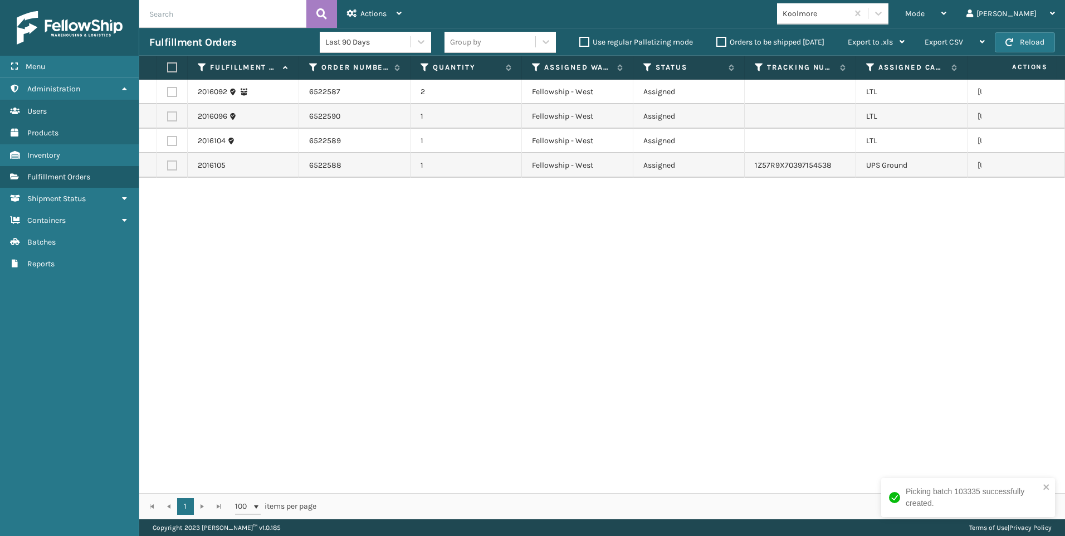
click at [243, 10] on input "text" at bounding box center [222, 14] width 167 height 28
drag, startPoint x: 243, startPoint y: 10, endPoint x: 969, endPoint y: 1, distance: 725.5
click at [946, 1] on div "Mode" at bounding box center [925, 14] width 41 height 28
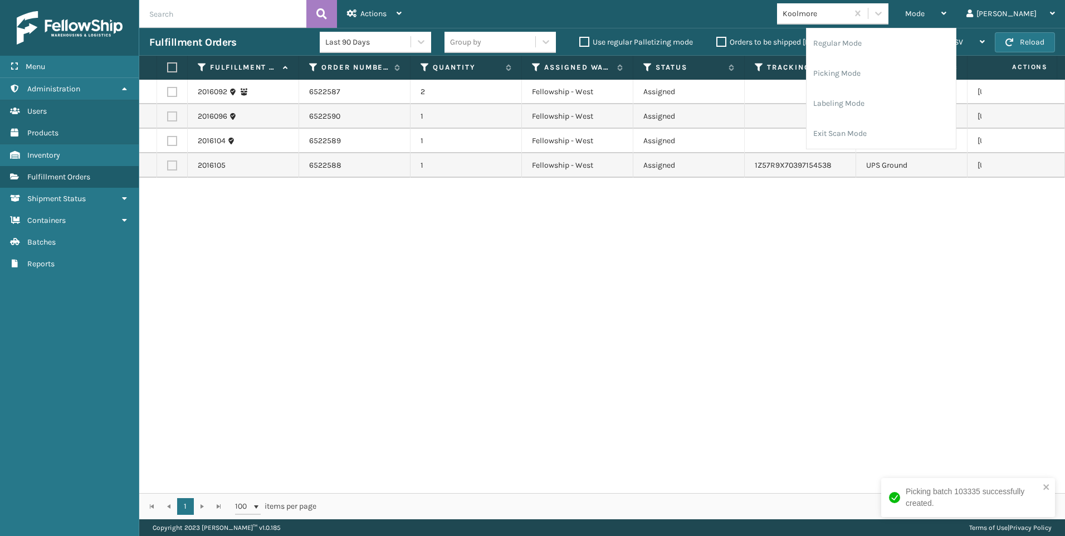
click at [771, 228] on div "2016092 6522587 2 Fellowship - West Assigned LTL [US_STATE] 2016096 6522590 1 F…" at bounding box center [601, 286] width 925 height 413
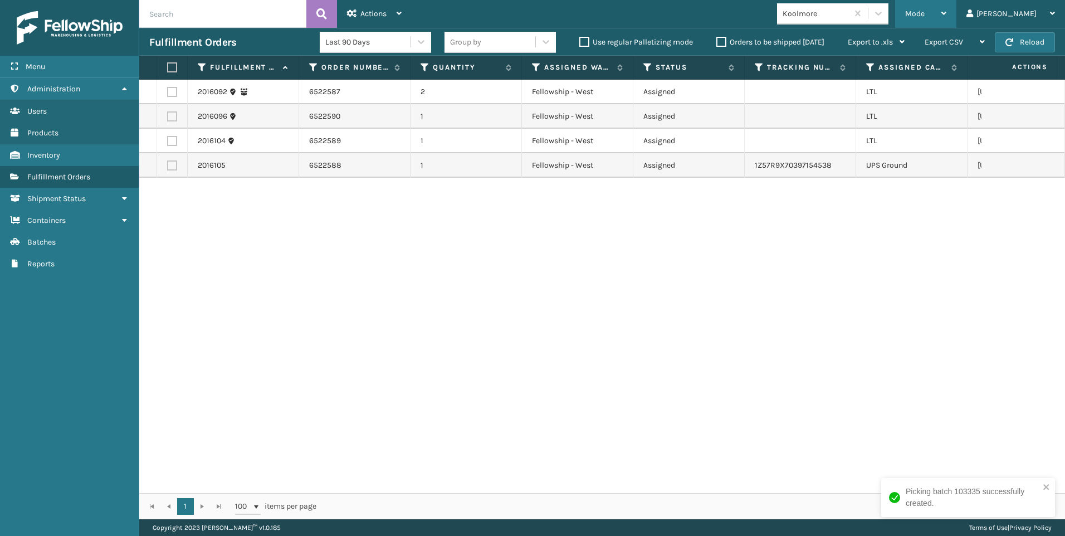
click at [953, 17] on div "Mode Regular Mode Picking Mode Labeling Mode Exit Scan Mode" at bounding box center [925, 14] width 61 height 28
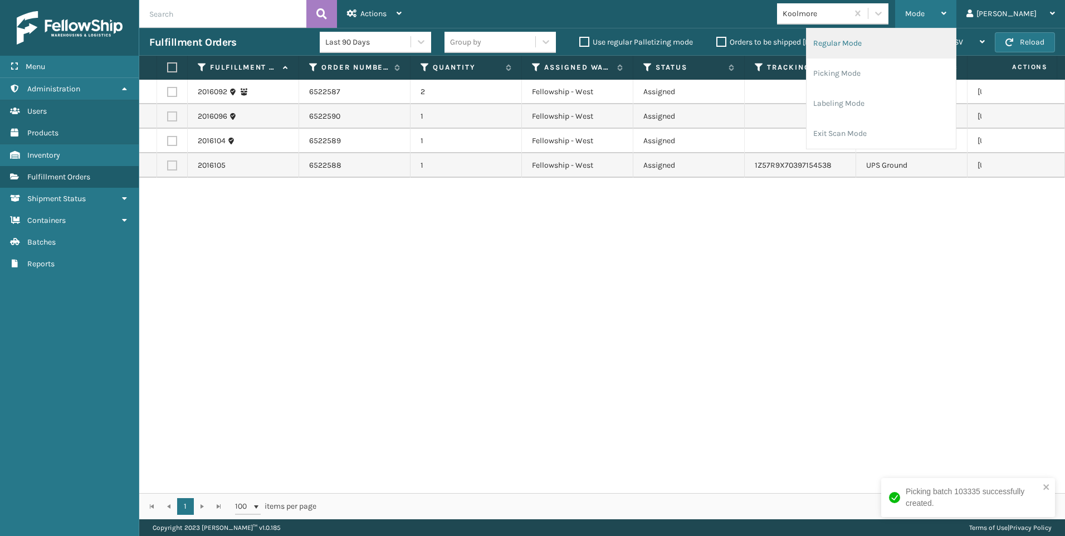
click at [918, 38] on li "Regular Mode" at bounding box center [880, 43] width 149 height 30
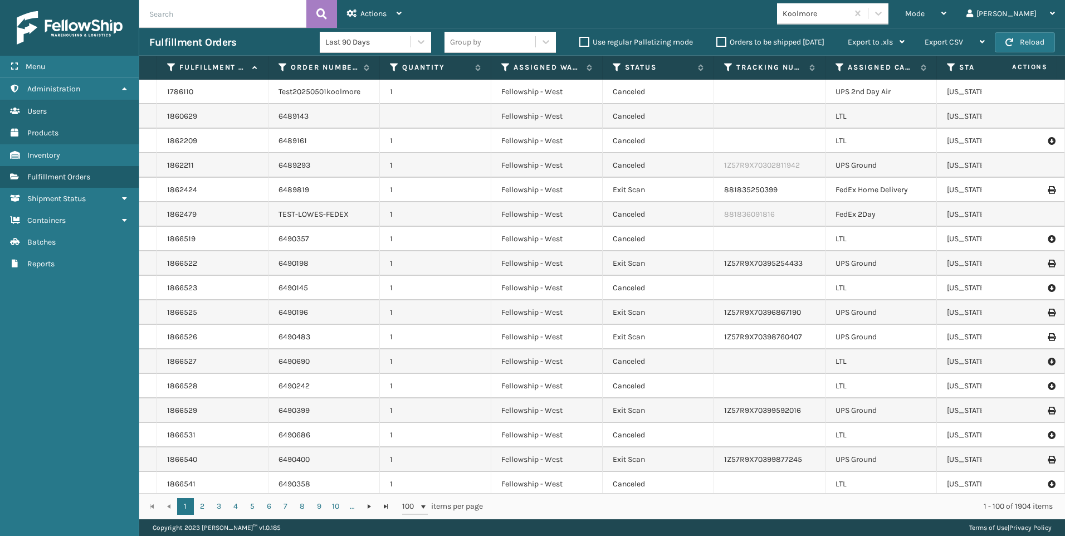
click at [239, 12] on input "text" at bounding box center [222, 14] width 167 height 28
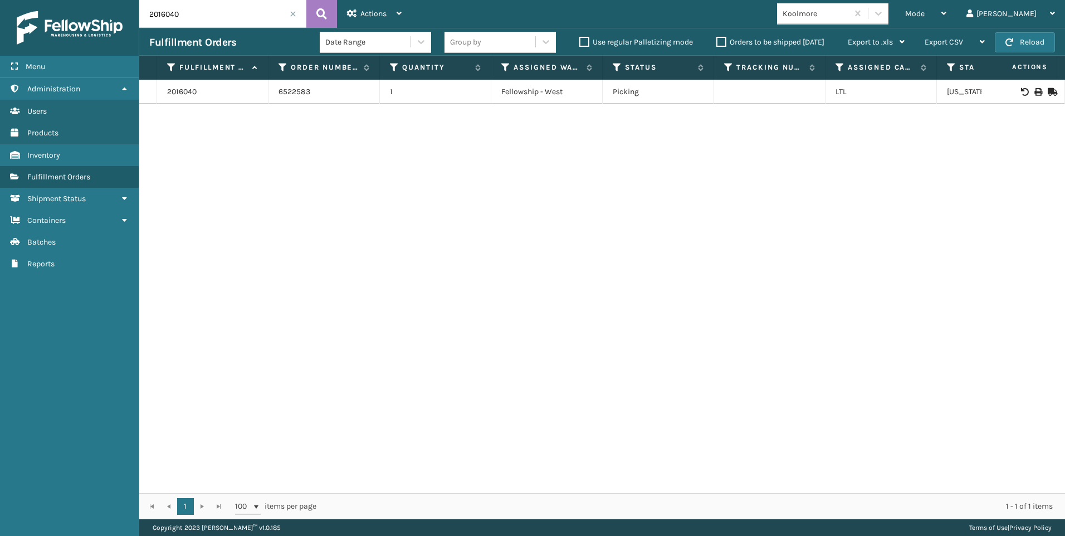
click at [1034, 89] on icon at bounding box center [1037, 92] width 7 height 8
drag, startPoint x: 124, startPoint y: 9, endPoint x: 68, endPoint y: 3, distance: 56.0
click at [68, 0] on div "Menu Administration Users Products Inventory Fulfillment Orders Shipment Status…" at bounding box center [532, 0] width 1065 height 0
click at [1034, 92] on icon at bounding box center [1037, 92] width 7 height 8
drag, startPoint x: 248, startPoint y: 13, endPoint x: 238, endPoint y: 14, distance: 10.1
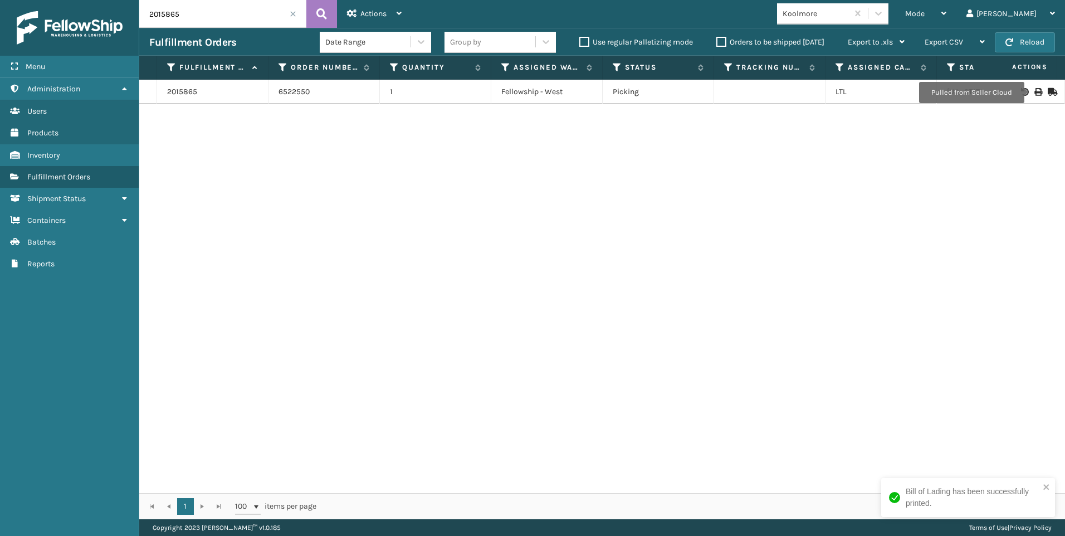
click at [248, 14] on input "2015865" at bounding box center [222, 14] width 167 height 28
drag, startPoint x: 228, startPoint y: 14, endPoint x: 85, endPoint y: -5, distance: 144.3
click at [85, 0] on html "Bill of Lading has been successfully printed. Menu Administration Users Product…" at bounding box center [532, 268] width 1065 height 536
click at [1033, 90] on div at bounding box center [1022, 92] width 63 height 8
click at [1034, 90] on icon at bounding box center [1037, 92] width 7 height 8
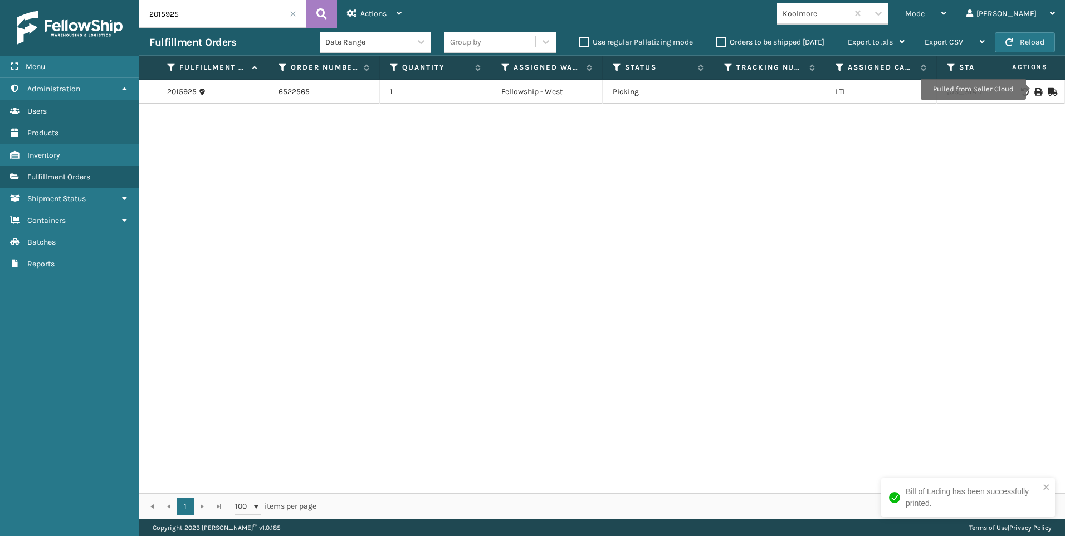
drag, startPoint x: 206, startPoint y: 12, endPoint x: 98, endPoint y: 2, distance: 108.5
click at [103, 0] on div "Menu Administration Users Products Inventory Fulfillment Orders Shipment Status…" at bounding box center [532, 0] width 1065 height 0
click at [1029, 86] on td at bounding box center [1023, 92] width 84 height 24
click at [1034, 92] on icon at bounding box center [1037, 92] width 7 height 8
drag, startPoint x: 174, startPoint y: 2, endPoint x: 26, endPoint y: -1, distance: 148.7
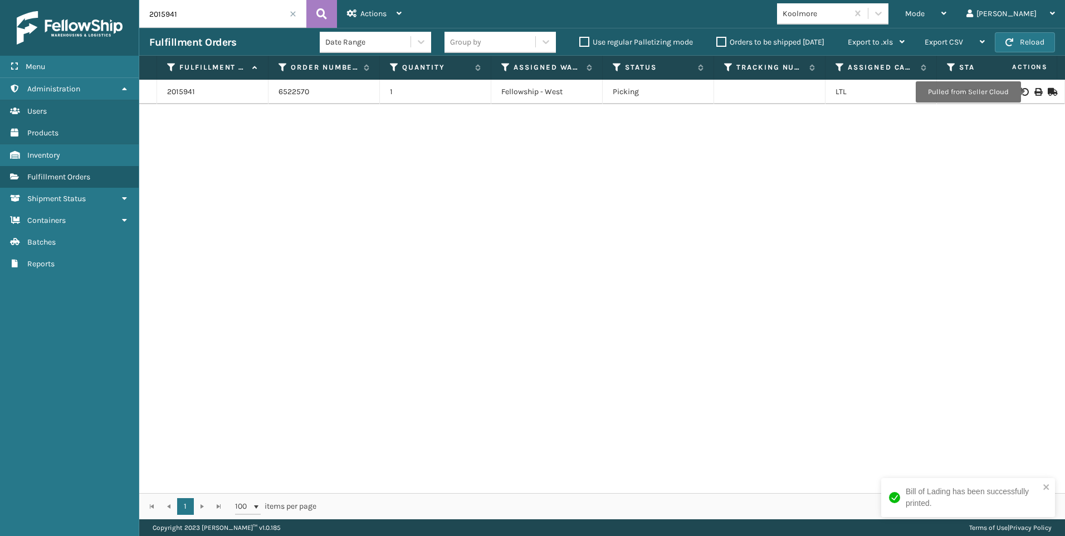
click at [26, 0] on html "Bill of Lading has been successfully printed. Menu Administration Users Product…" at bounding box center [532, 268] width 1065 height 536
click at [1034, 89] on icon at bounding box center [1037, 92] width 7 height 8
drag, startPoint x: 204, startPoint y: 10, endPoint x: 41, endPoint y: 5, distance: 163.8
click at [60, 0] on div "Menu Administration Users Products Inventory Fulfillment Orders Shipment Status…" at bounding box center [532, 0] width 1065 height 0
type input "2015945"
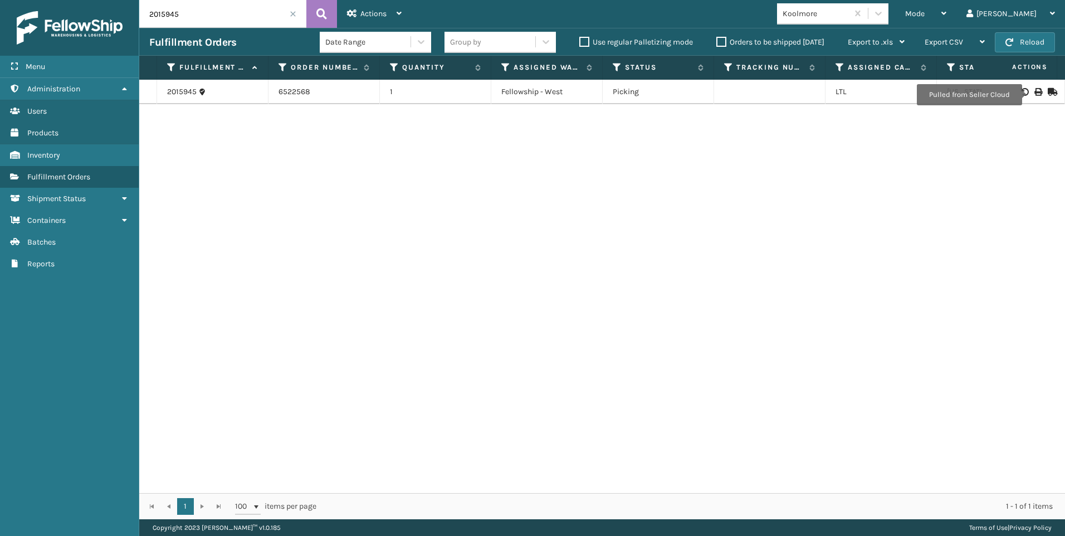
click at [1034, 90] on icon at bounding box center [1037, 92] width 7 height 8
drag, startPoint x: 115, startPoint y: 16, endPoint x: 92, endPoint y: 14, distance: 22.9
click at [96, 0] on div "Menu Administration Users Products Inventory Fulfillment Orders Shipment Status…" at bounding box center [532, 0] width 1065 height 0
click at [290, 14] on span at bounding box center [293, 14] width 7 height 7
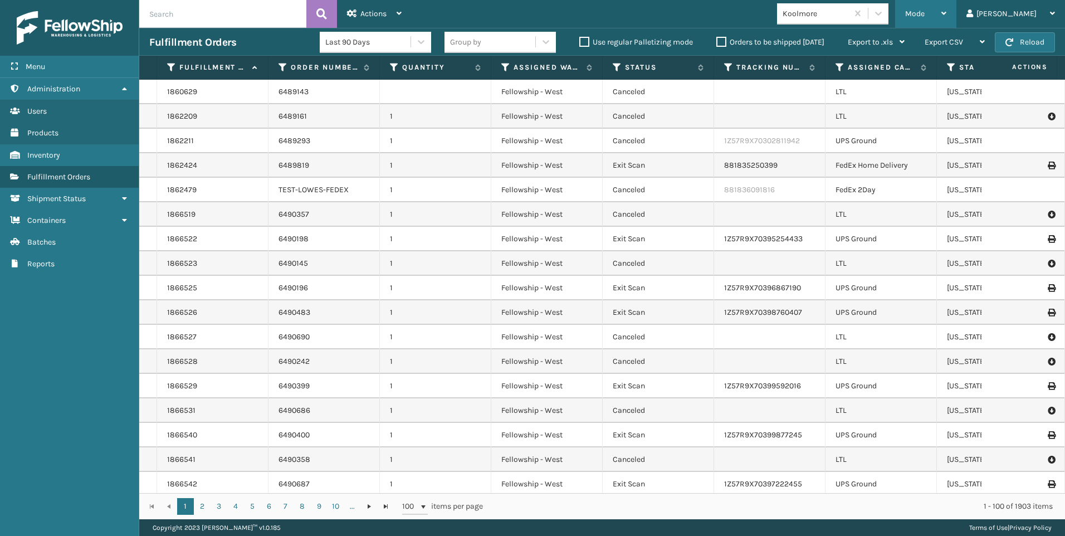
click at [924, 16] on span "Mode" at bounding box center [914, 13] width 19 height 9
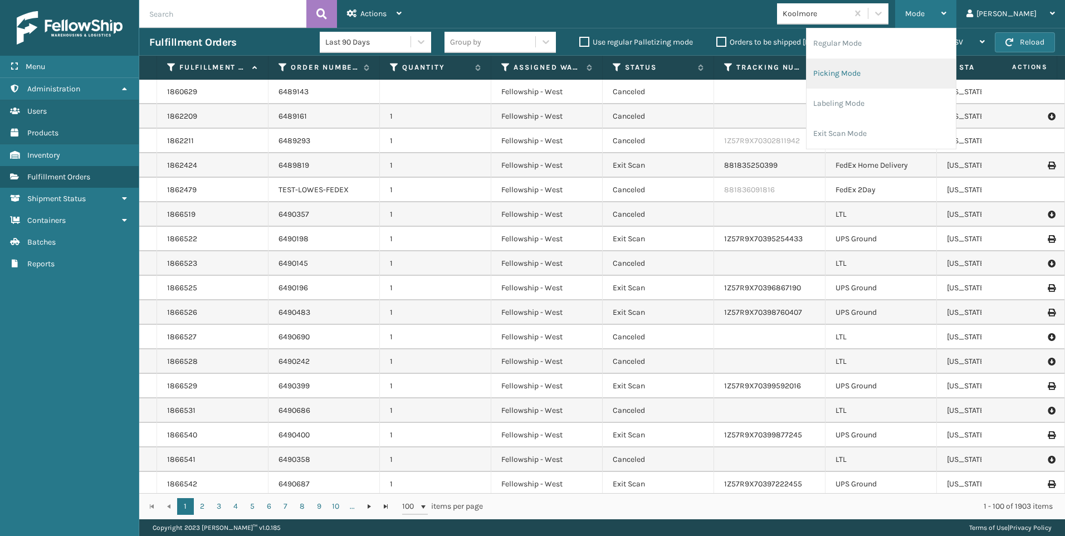
click at [921, 76] on li "Picking Mode" at bounding box center [880, 73] width 149 height 30
